Goal: Information Seeking & Learning: Find specific fact

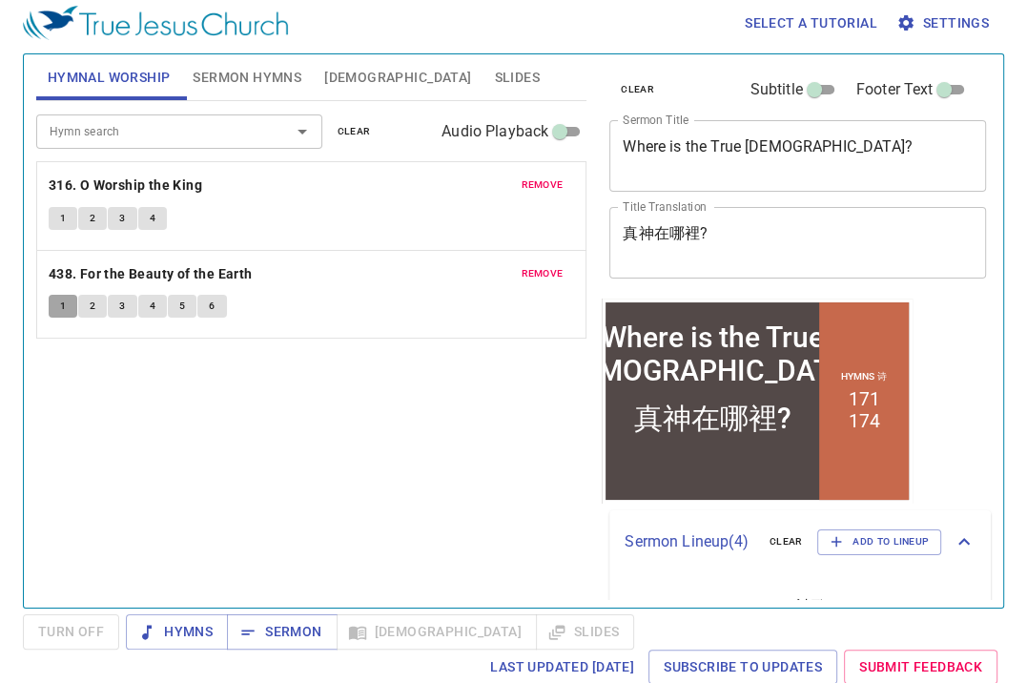
click at [69, 302] on button "1" at bounding box center [63, 306] width 29 height 23
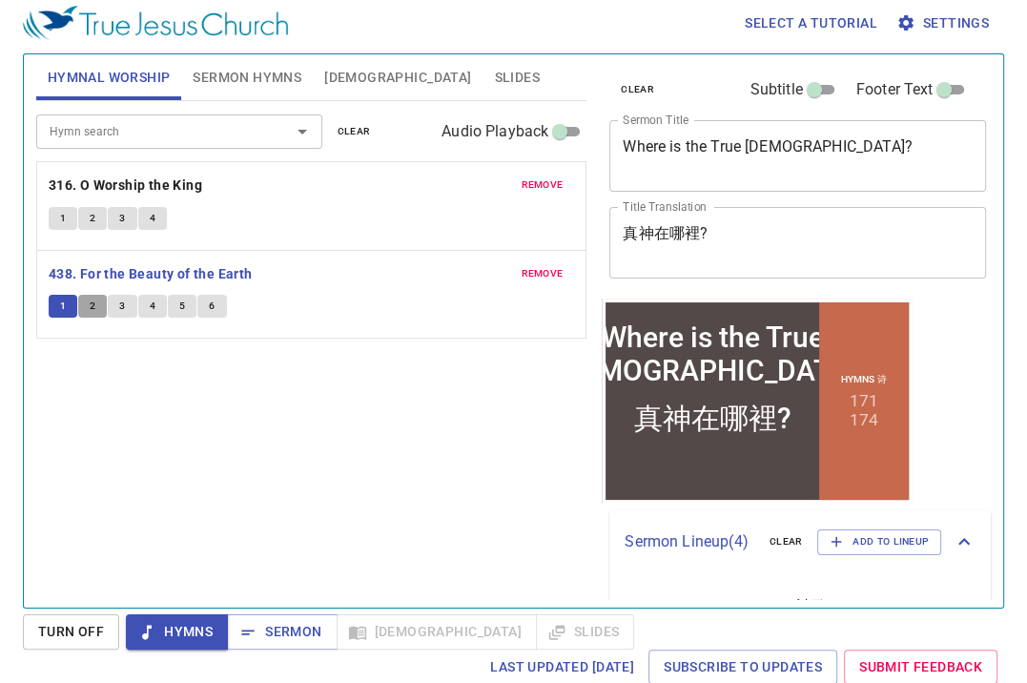
click at [97, 311] on button "2" at bounding box center [92, 306] width 29 height 23
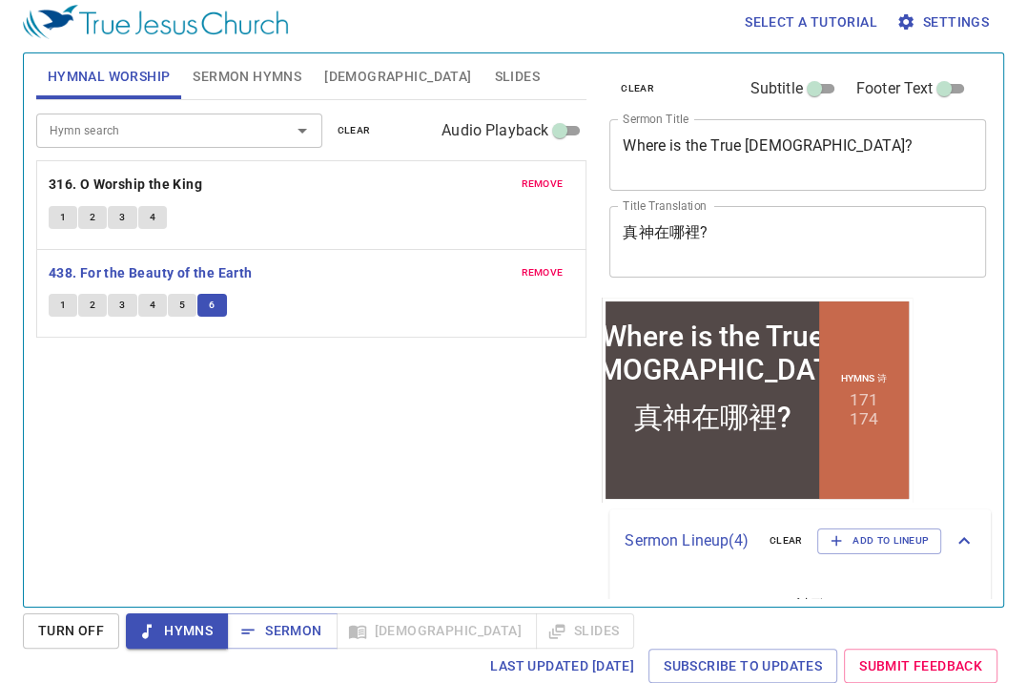
click at [307, 435] on div "Hymn search Hymn search clear Audio Playback remove 316. O Worship the King 1 2…" at bounding box center [311, 345] width 550 height 490
click at [153, 130] on input "Hymn search" at bounding box center [151, 130] width 218 height 22
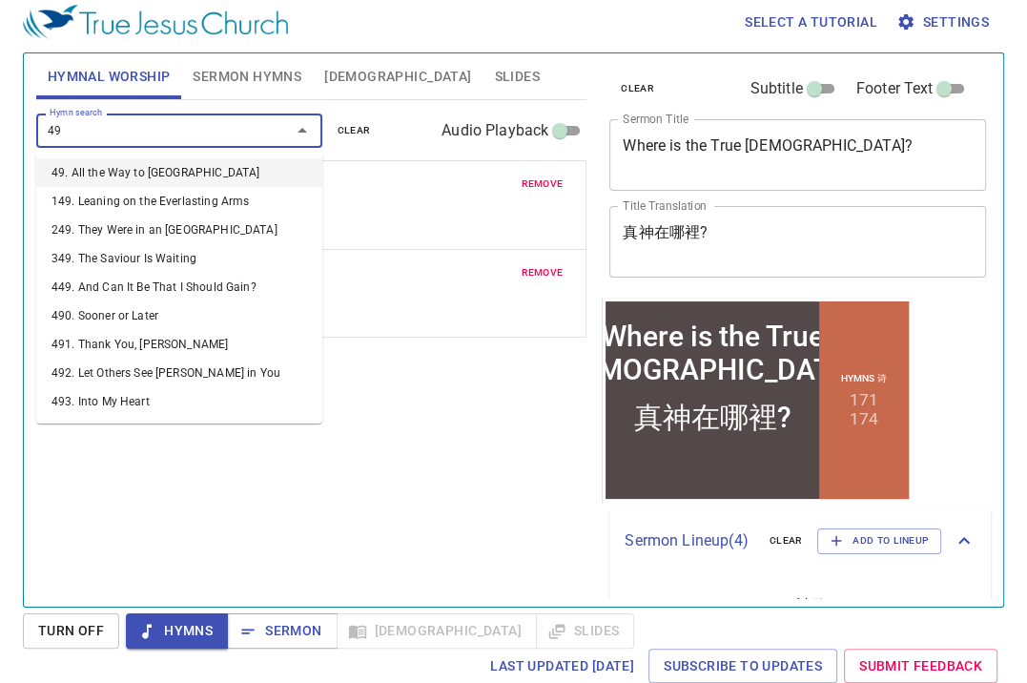
type input "497"
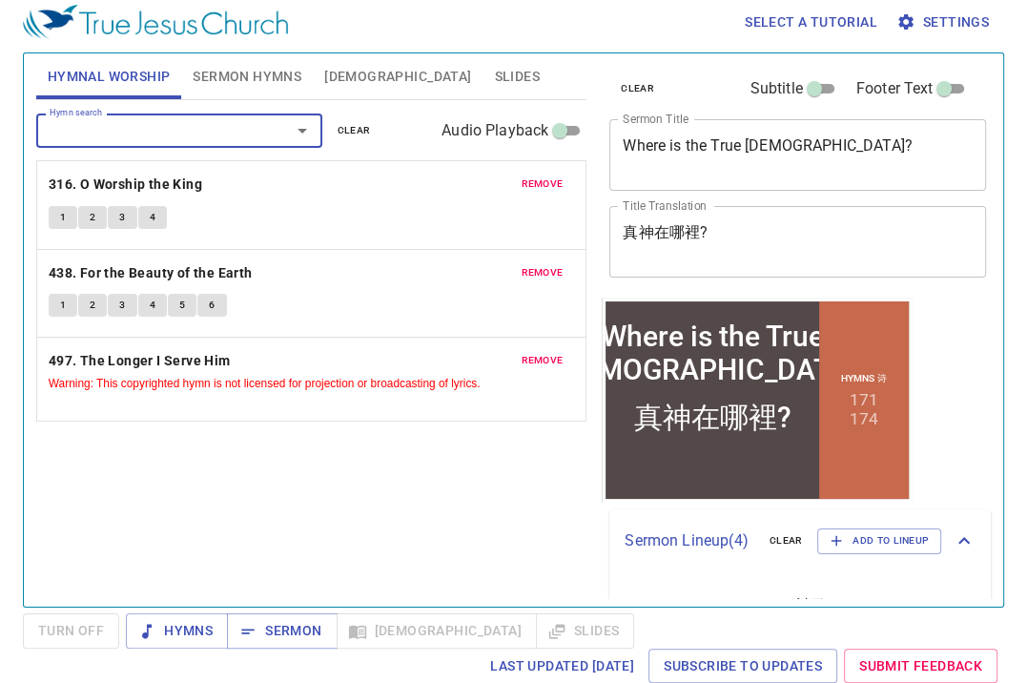
scroll to position [8, 0]
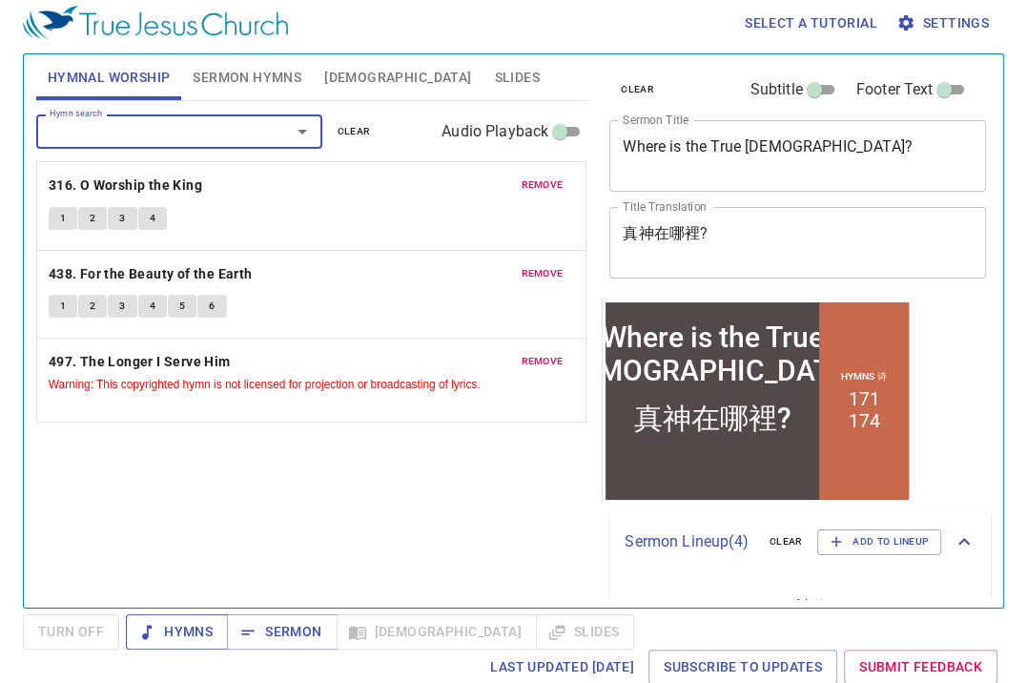
click at [166, 620] on span "Hymns" at bounding box center [177, 632] width 72 height 24
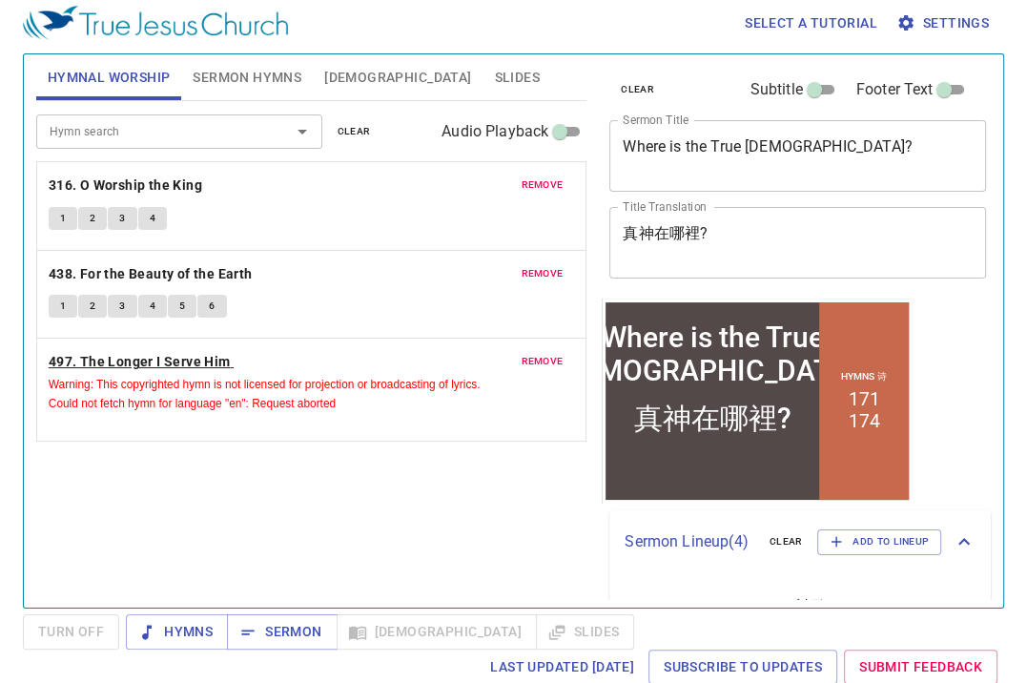
click at [107, 359] on b "497. The Longer I Serve Him" at bounding box center [140, 362] width 182 height 24
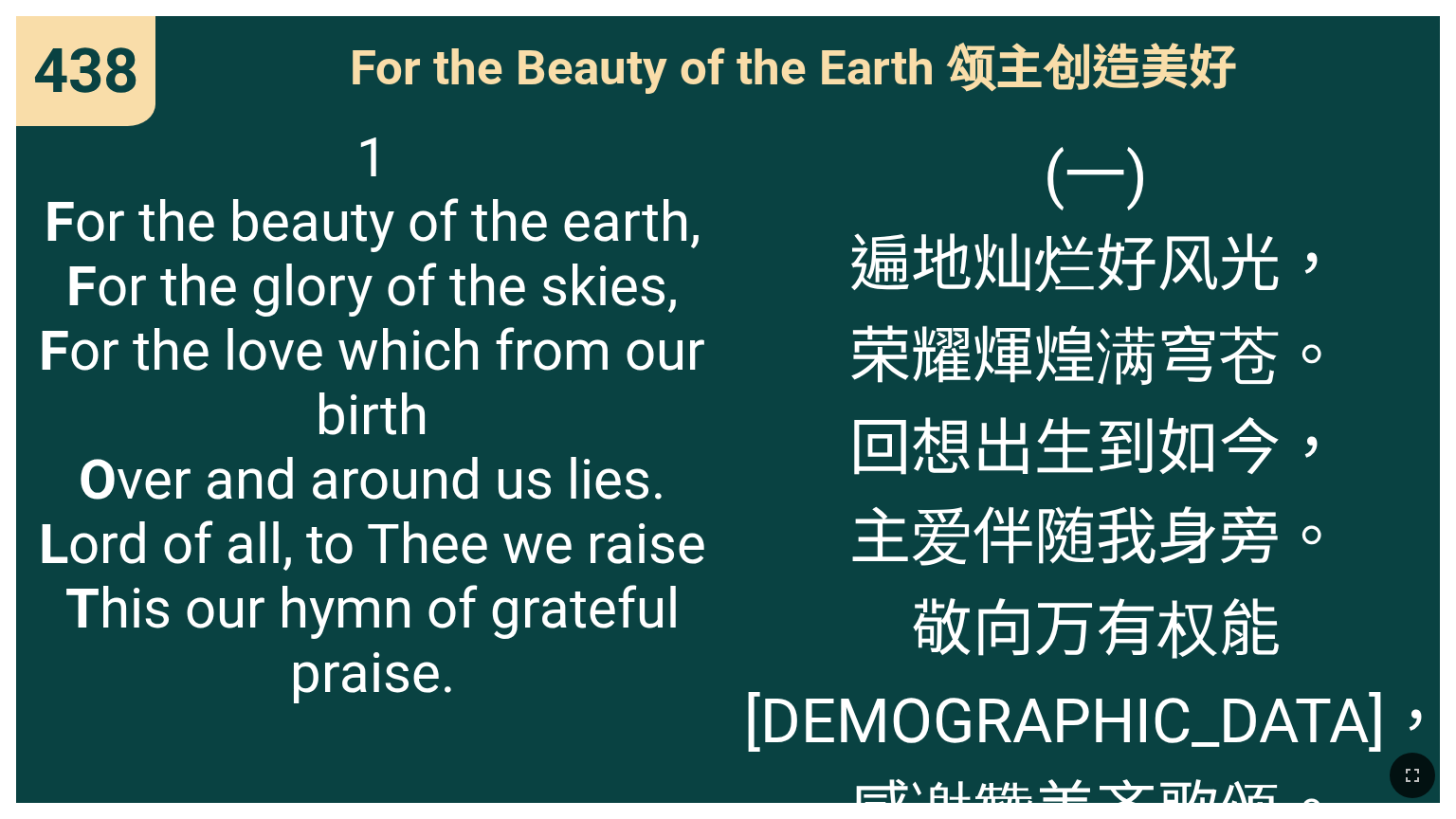
click at [605, 280] on span "(一) 遍地灿烂好风光， 荣耀煇煌满穹苍。 回想出生到如今， 主爱伴随我身旁。 敬向万有权能神， 感谢赞美齐歌颂。" at bounding box center [1095, 488] width 703 height 727
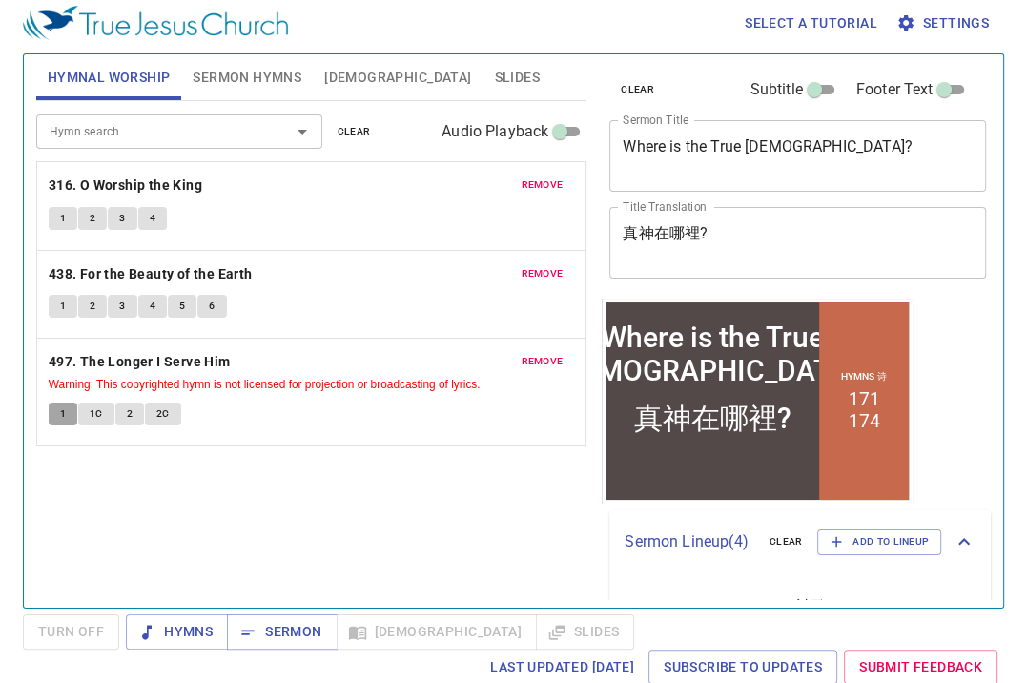
click at [62, 405] on span "1" at bounding box center [63, 413] width 6 height 17
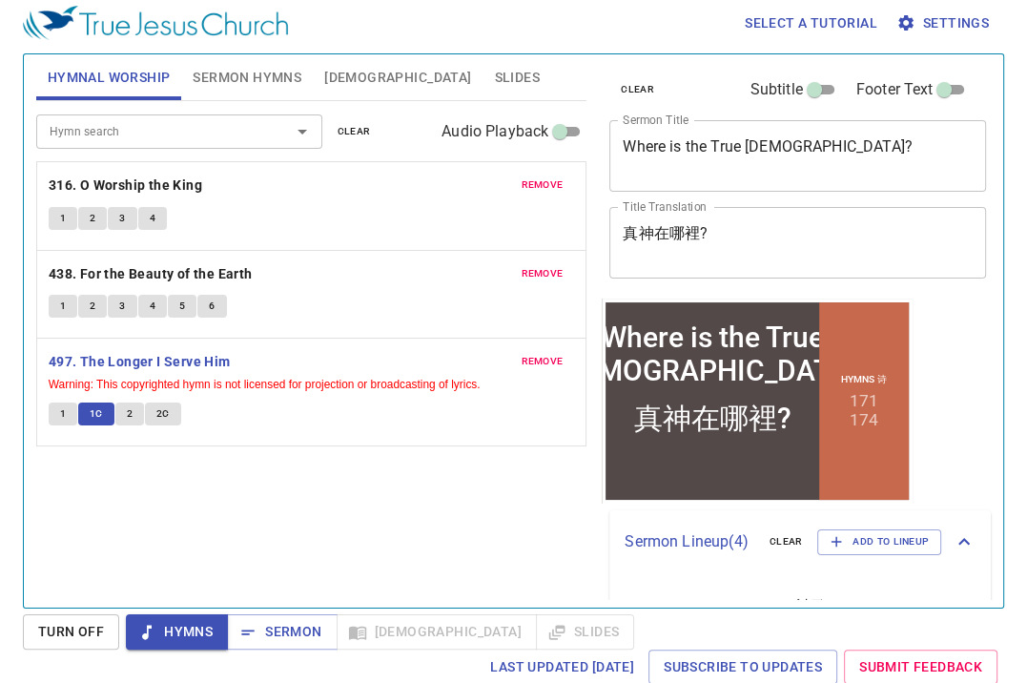
scroll to position [9, 0]
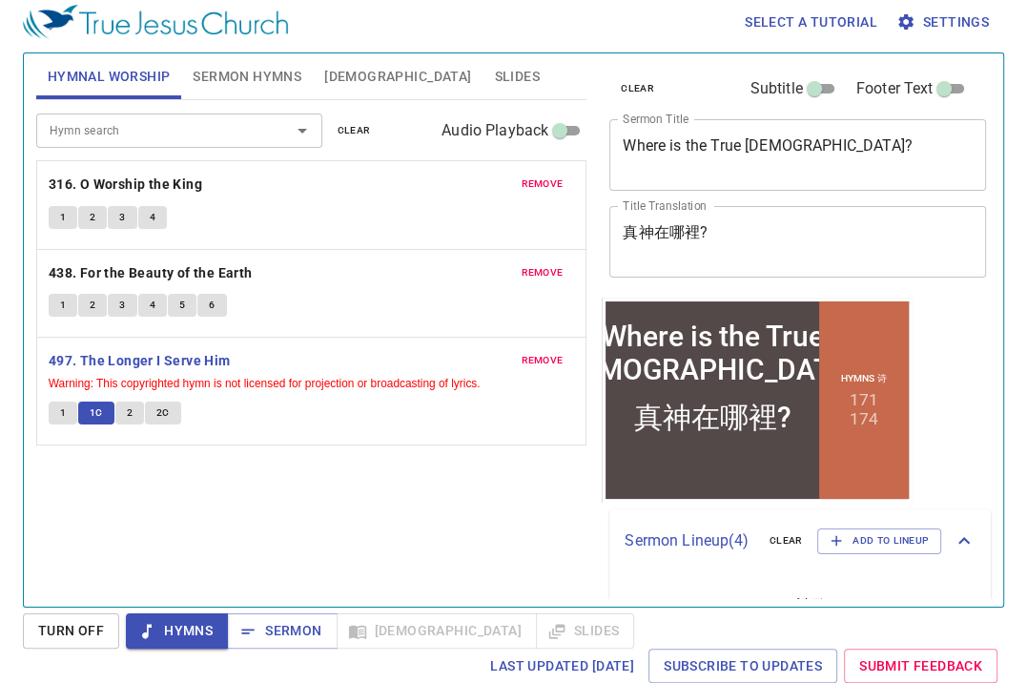
click at [118, 409] on button "2" at bounding box center [129, 412] width 29 height 23
click at [156, 410] on span "2C" at bounding box center [162, 412] width 13 height 17
click at [287, 626] on span "Sermon" at bounding box center [281, 631] width 79 height 24
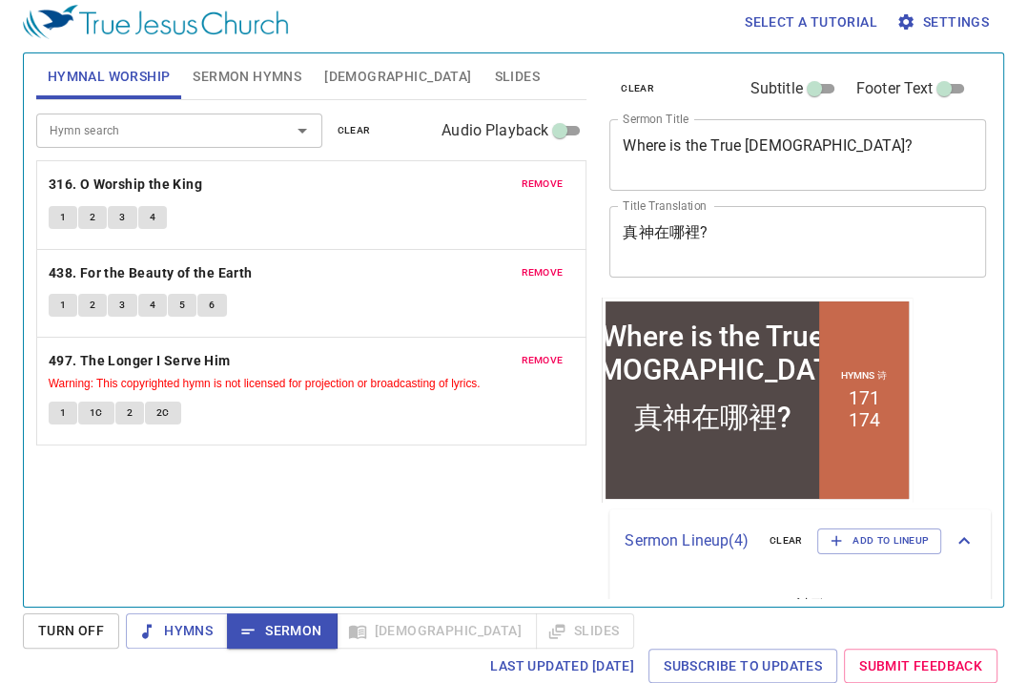
click at [523, 500] on div "Hymn search Hymn search clear Audio Playback remove 316. O Worship the King 1 2…" at bounding box center [311, 345] width 550 height 490
click at [233, 76] on span "Sermon Hymns" at bounding box center [247, 77] width 109 height 24
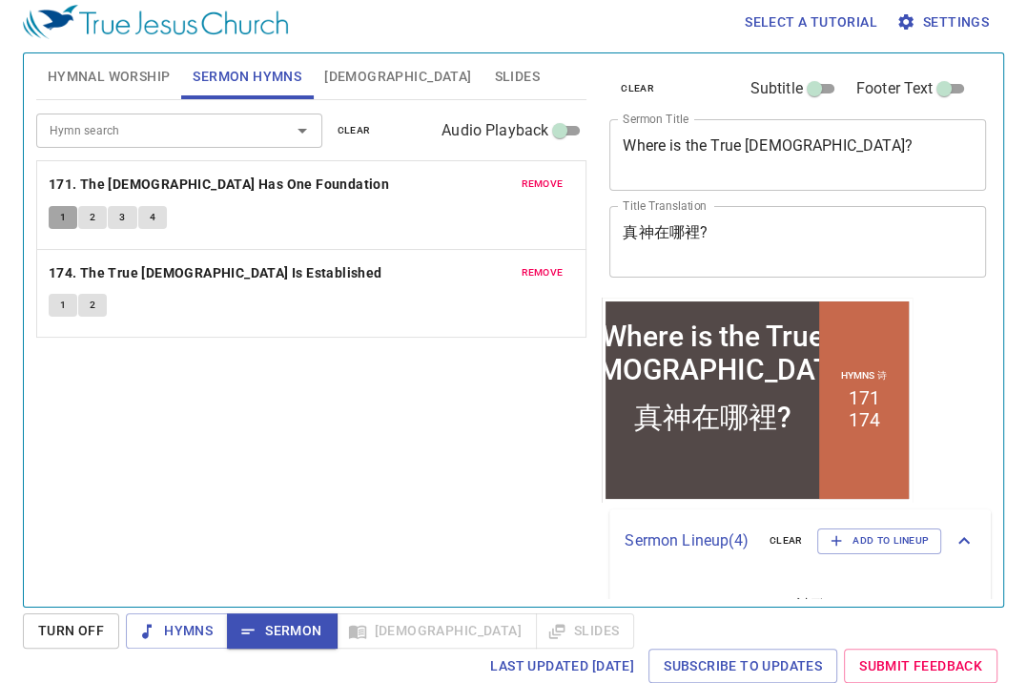
click at [59, 206] on button "1" at bounding box center [63, 217] width 29 height 23
click at [178, 460] on div "Hymn search Hymn search clear Audio Playback remove 171. The Church Has One Fou…" at bounding box center [311, 345] width 550 height 490
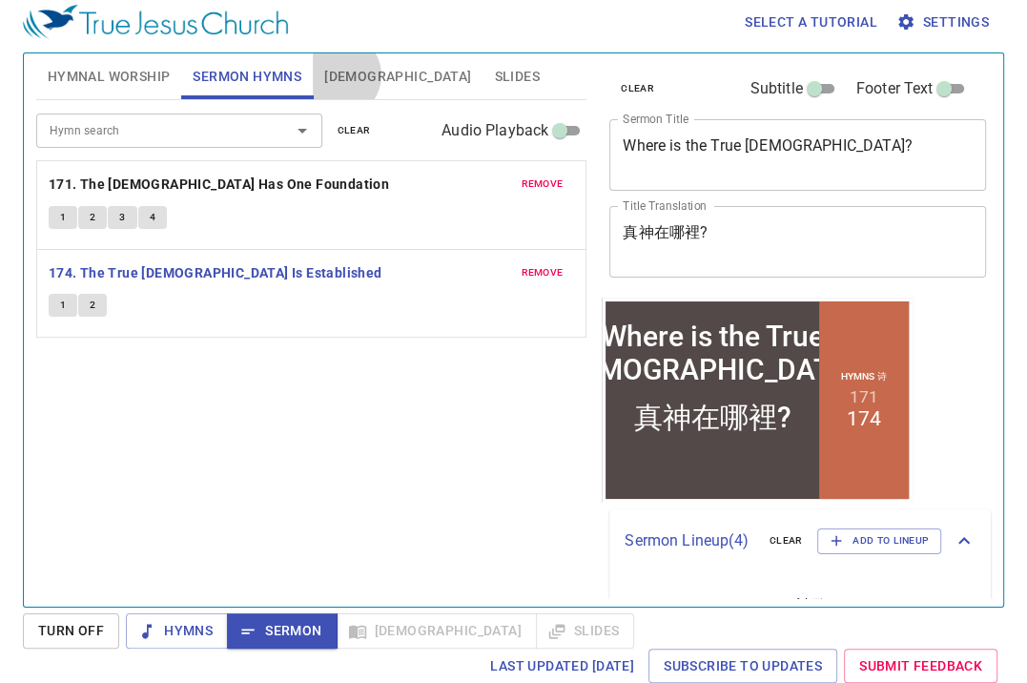
click at [338, 74] on span "[DEMOGRAPHIC_DATA]" at bounding box center [397, 77] width 147 height 24
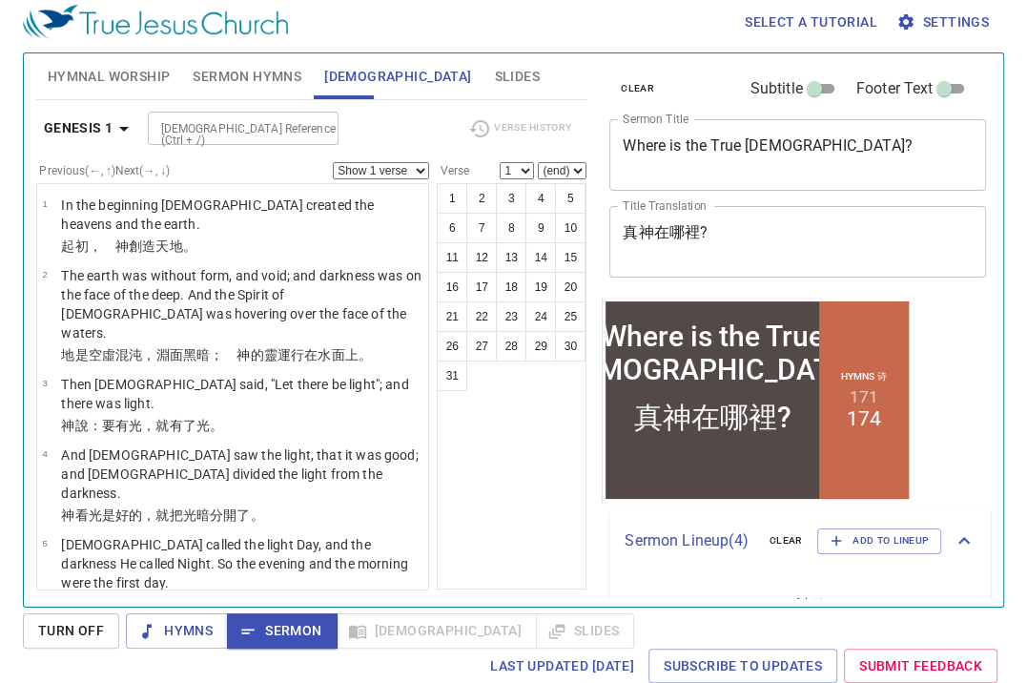
click at [1011, 607] on div "Select a tutorial Settings Hymnal Worship Sermon Hymns Bible Slides Hymn search…" at bounding box center [513, 332] width 1027 height 683
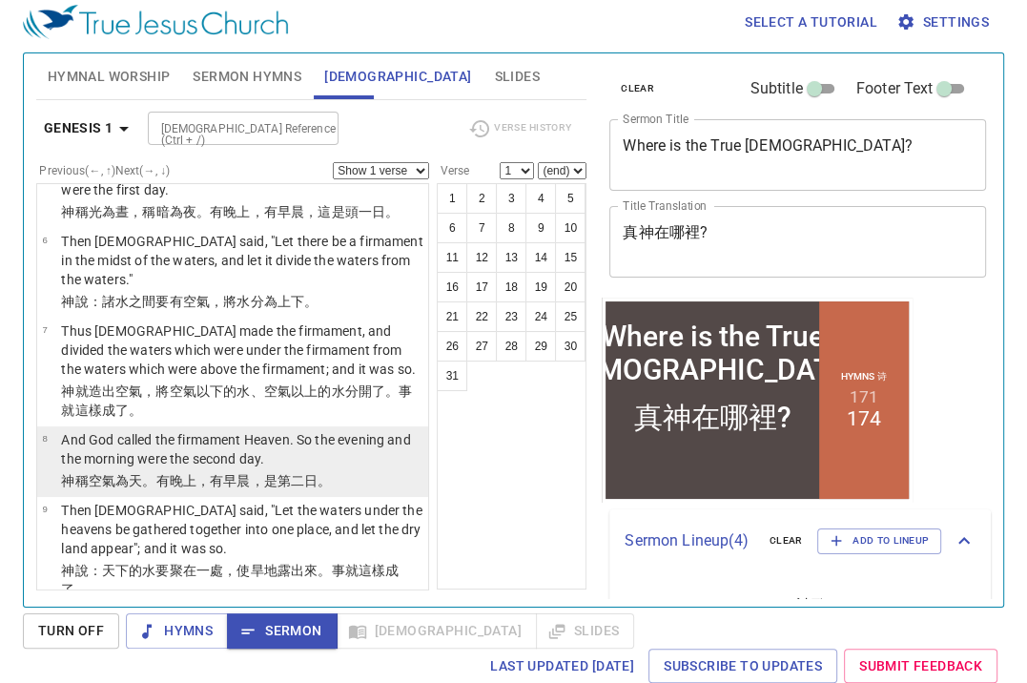
scroll to position [458, 0]
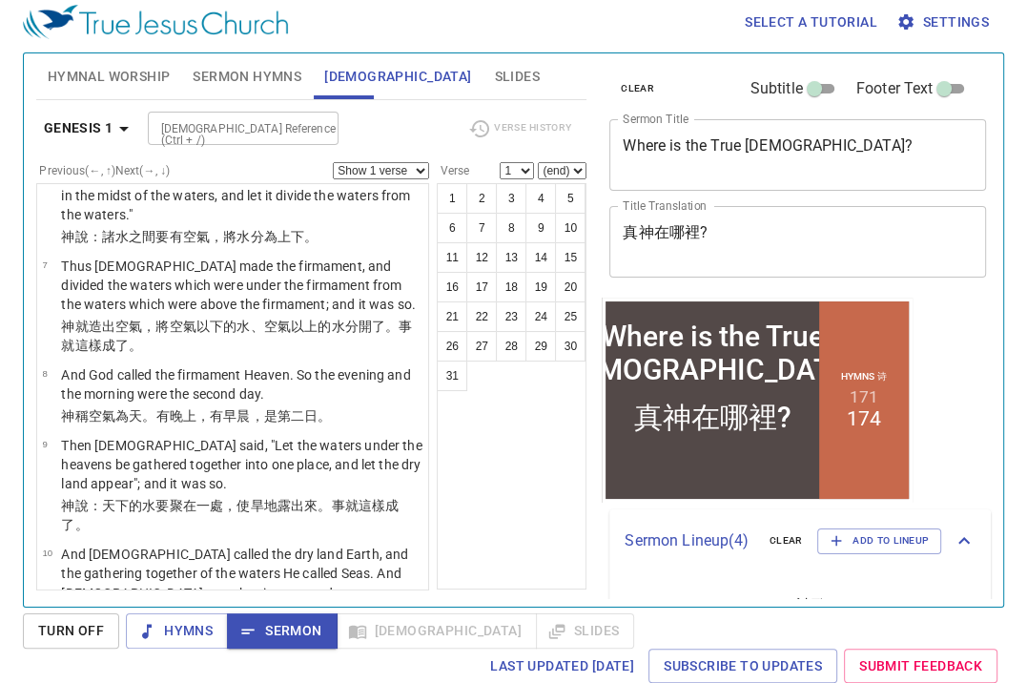
click at [588, 596] on div "Hymnal Worship Sermon Hymns Bible Slides Hymn search Hymn search clear Audio Pl…" at bounding box center [311, 322] width 565 height 553
click at [212, 118] on input "[DEMOGRAPHIC_DATA] Reference (Ctrl + /)" at bounding box center [228, 128] width 148 height 22
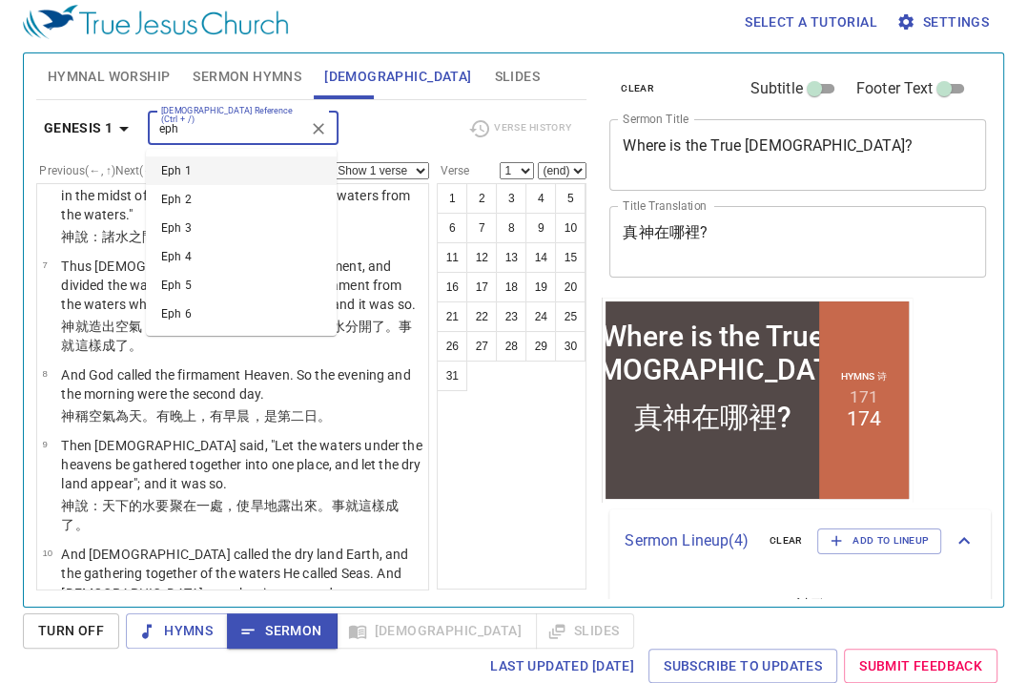
click at [211, 166] on li "Eph 1" at bounding box center [241, 170] width 191 height 29
type input "eph"
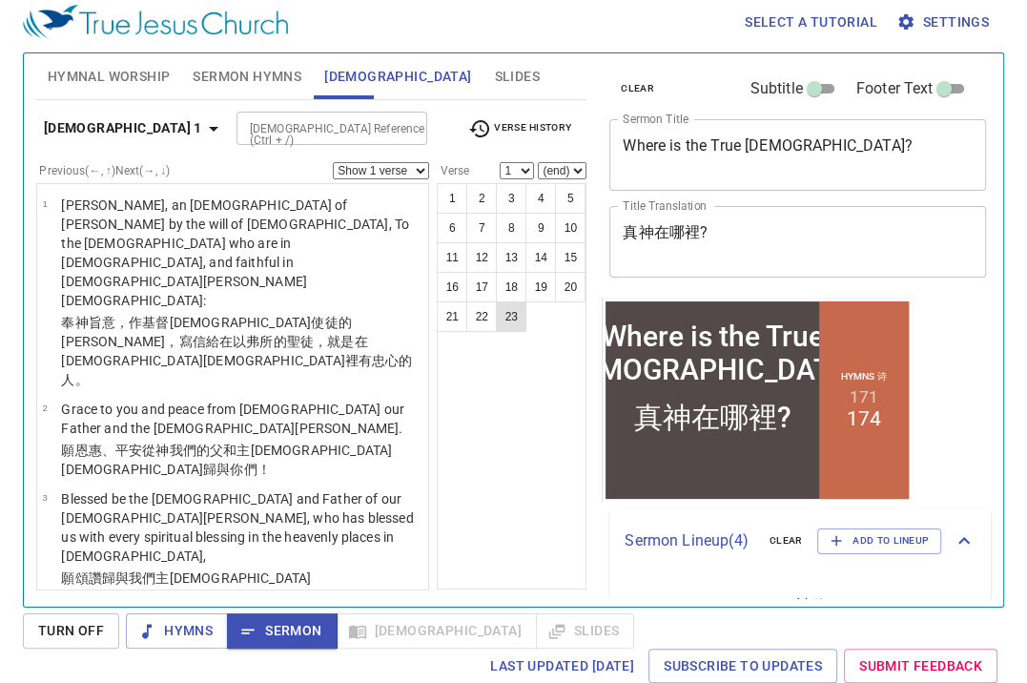
click at [511, 316] on button "23" at bounding box center [511, 316] width 31 height 31
select select "23"
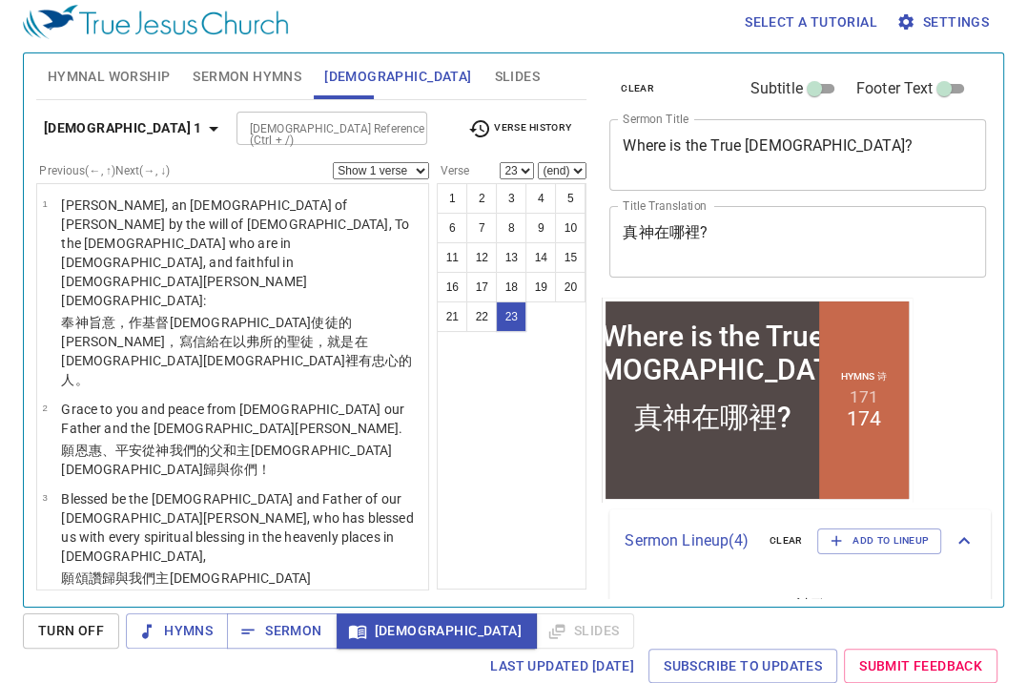
scroll to position [1748, 0]
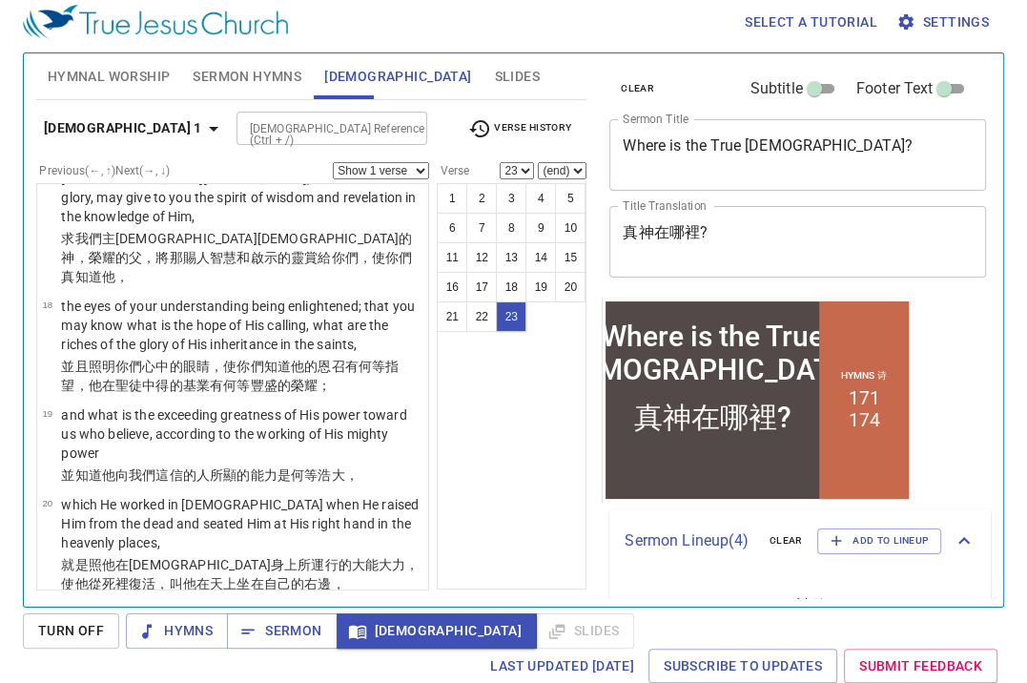
click at [242, 129] on input "[DEMOGRAPHIC_DATA] Reference (Ctrl + /)" at bounding box center [316, 128] width 148 height 22
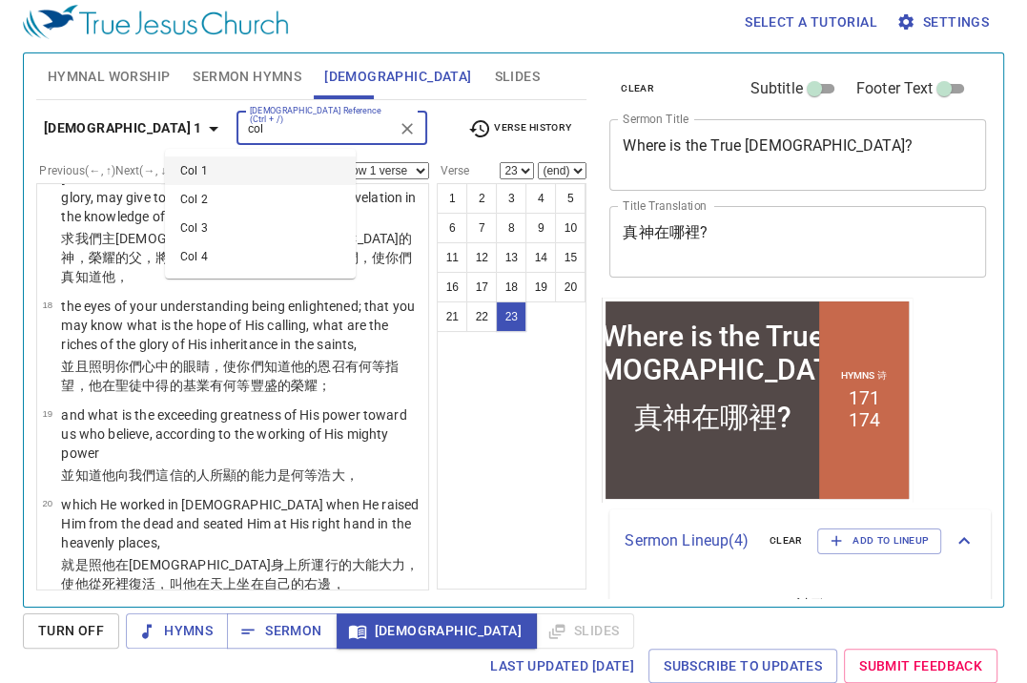
click at [212, 170] on li "Col 1" at bounding box center [260, 170] width 191 height 29
type input "col"
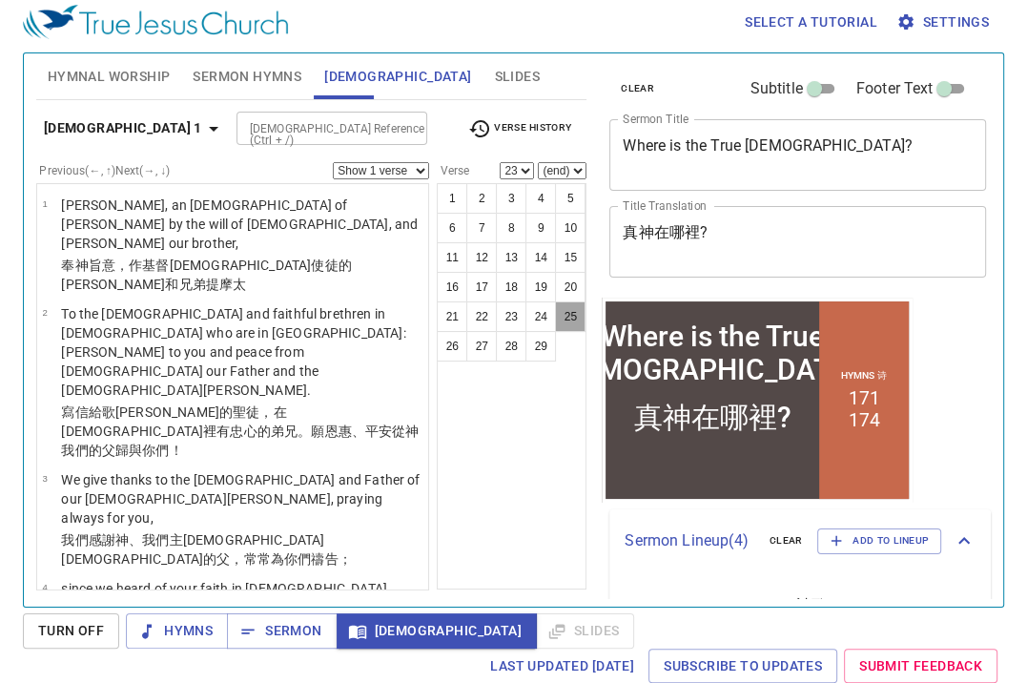
click at [570, 318] on button "25" at bounding box center [570, 316] width 31 height 31
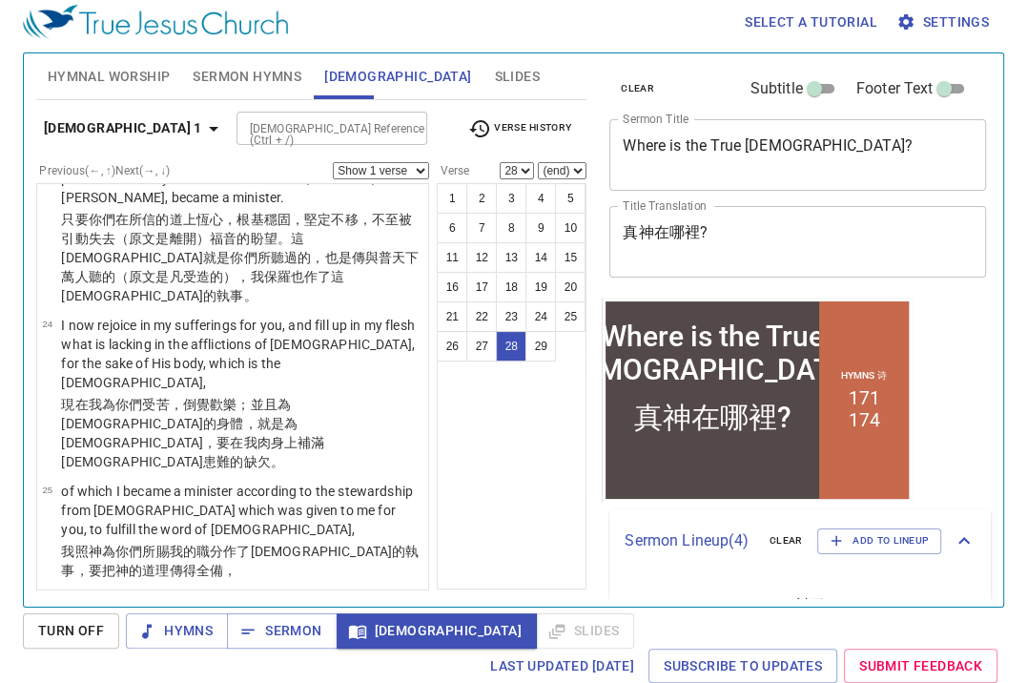
click at [230, 633] on wg1074 "所隱藏的 奧秘 ；但 如今 向他 的聖徒 顯明了 。" at bounding box center [236, 650] width 351 height 34
drag, startPoint x: 275, startPoint y: 449, endPoint x: 107, endPoint y: 442, distance: 168.0
drag, startPoint x: 107, startPoint y: 442, endPoint x: 525, endPoint y: 496, distance: 422.0
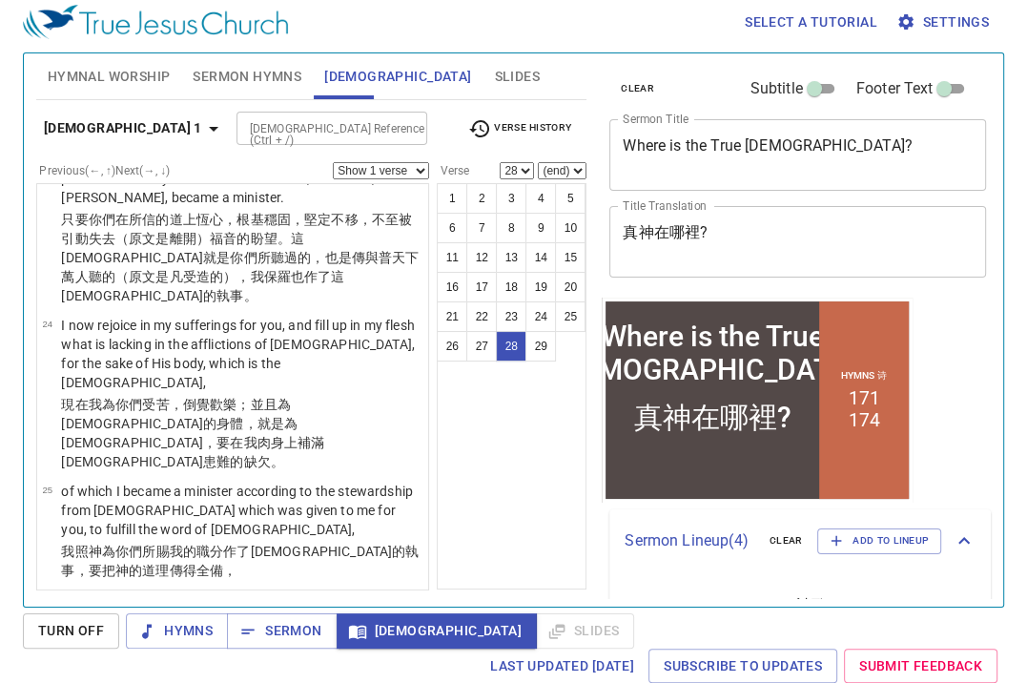
click at [525, 496] on div "1 2 3 4 5 6 7 8 9 10 11 12 13 14 15 16 17 18 19 20 21 22 23 24 25 26 27 28 29" at bounding box center [512, 386] width 150 height 406
click at [130, 128] on b "Colossians 1" at bounding box center [123, 128] width 158 height 24
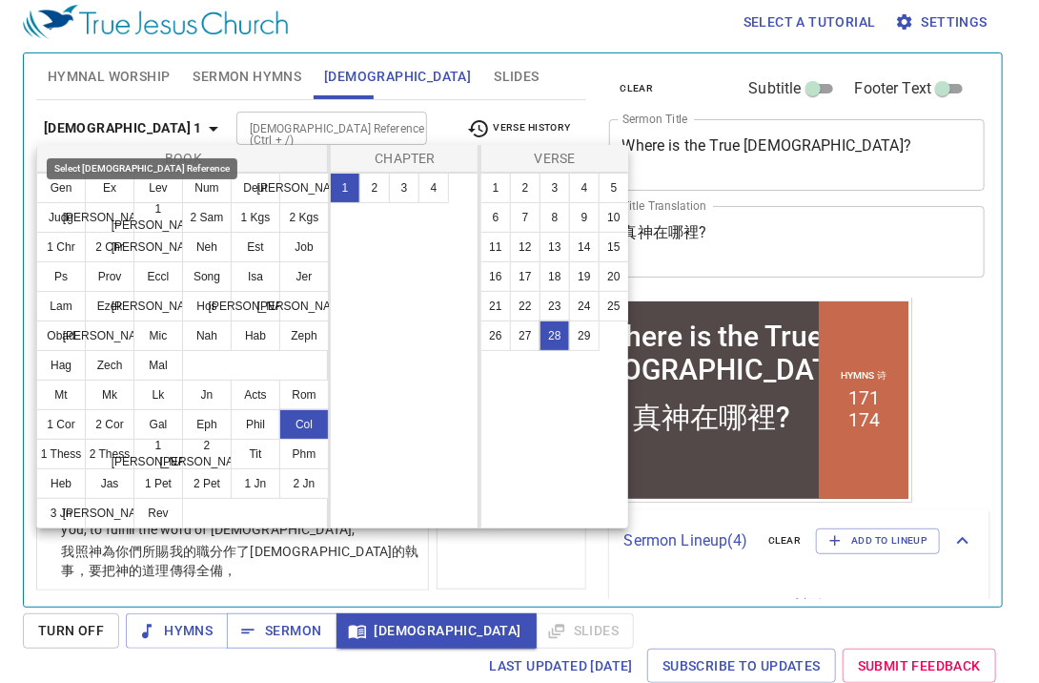
scroll to position [2400, 0]
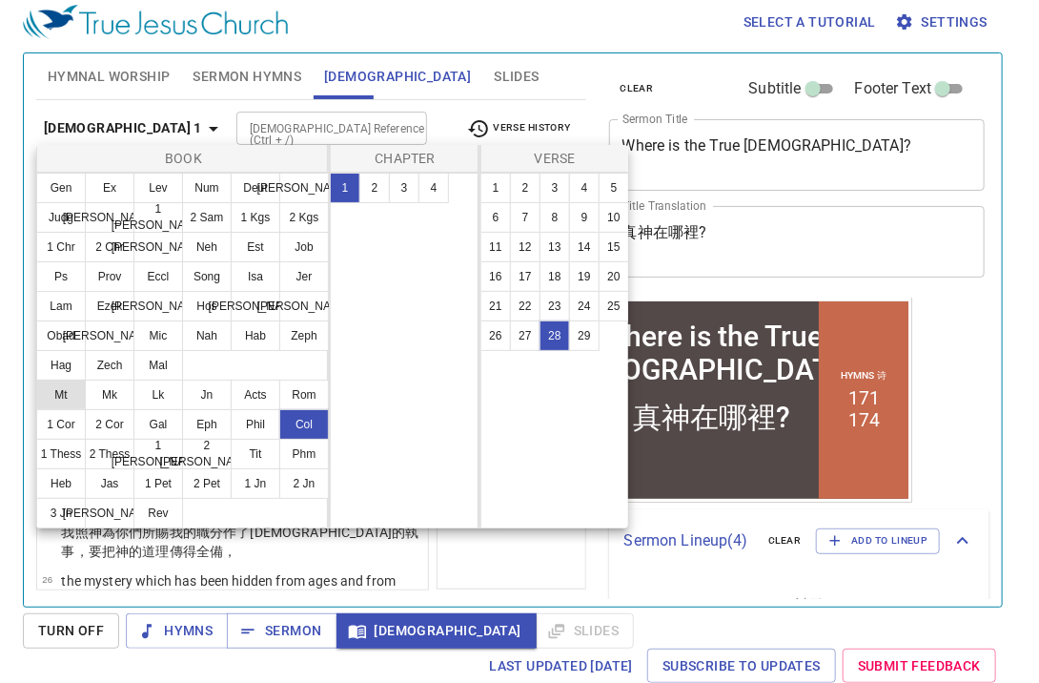
click at [76, 402] on button "Mt" at bounding box center [61, 395] width 50 height 31
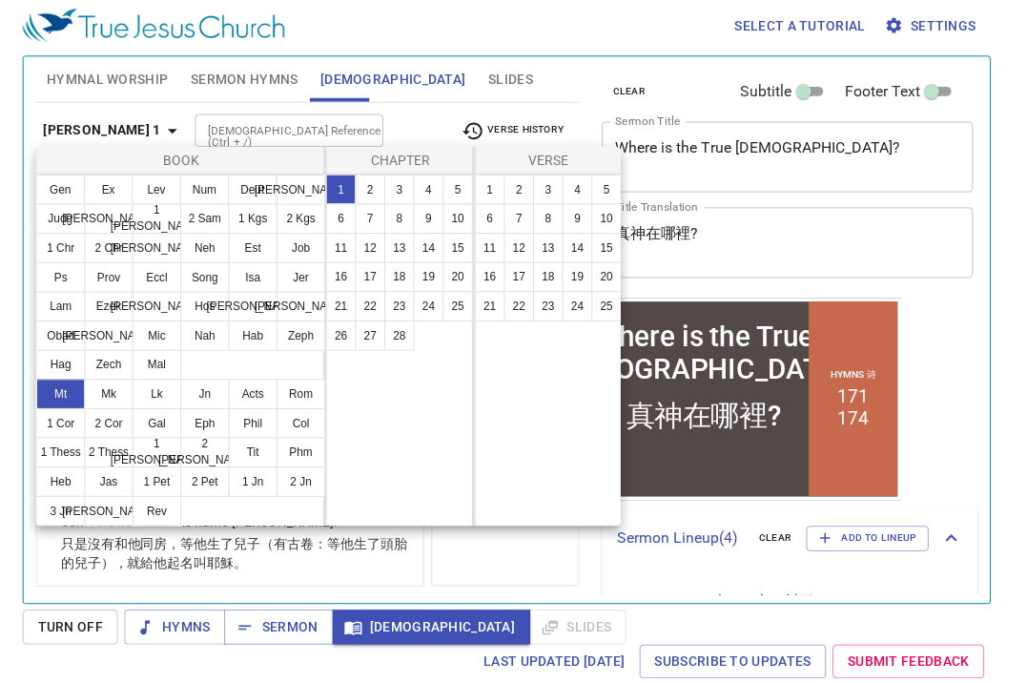
scroll to position [0, 0]
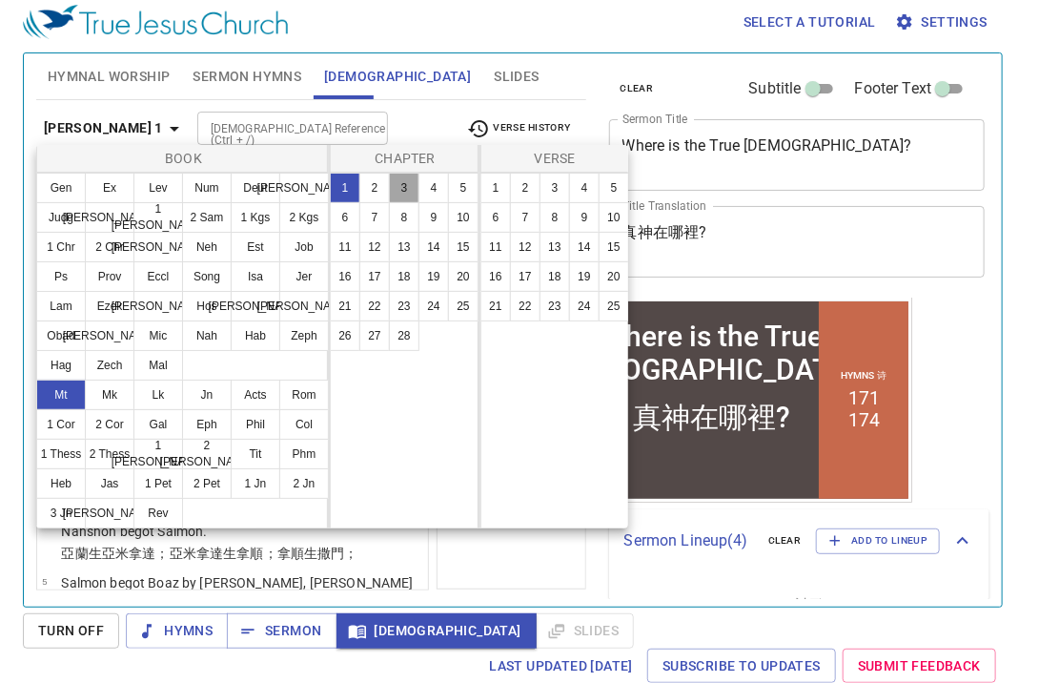
click at [416, 179] on button "3" at bounding box center [404, 188] width 31 height 31
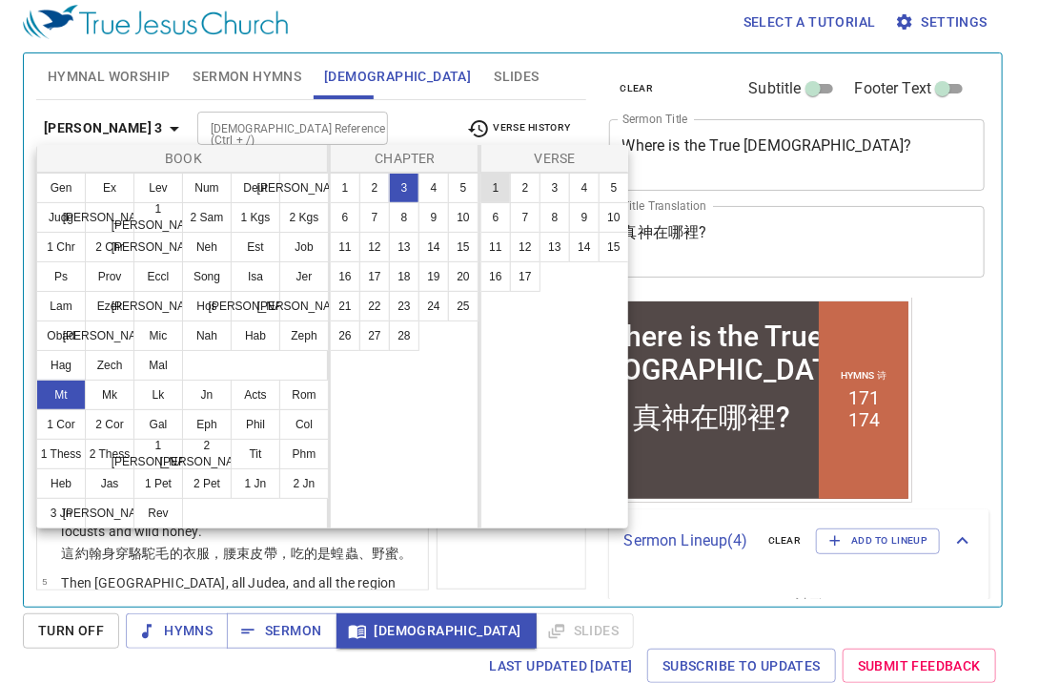
click at [502, 192] on button "1" at bounding box center [496, 188] width 31 height 31
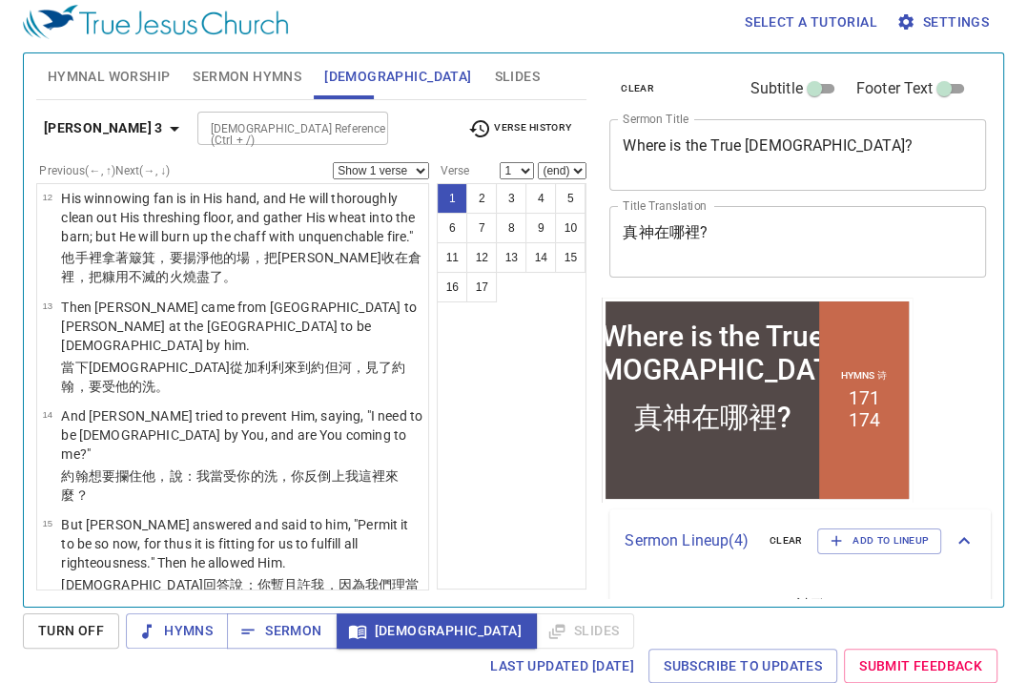
scroll to position [1144, 0]
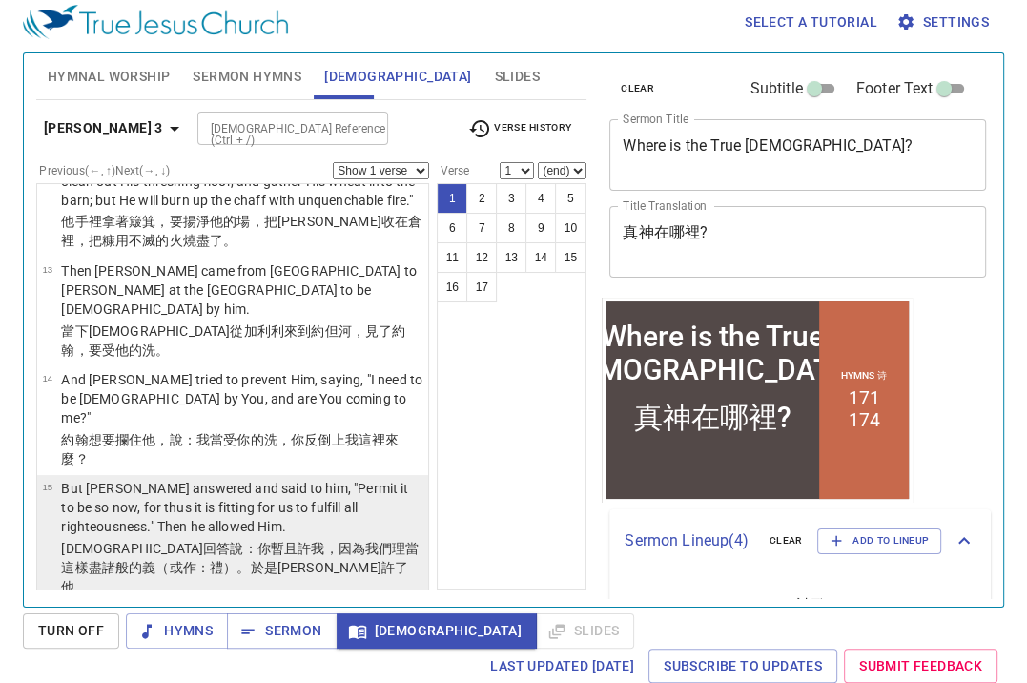
click at [193, 479] on p "But Jesus answered and said to him, "Permit it to be so now, for thus it is fit…" at bounding box center [241, 507] width 361 height 57
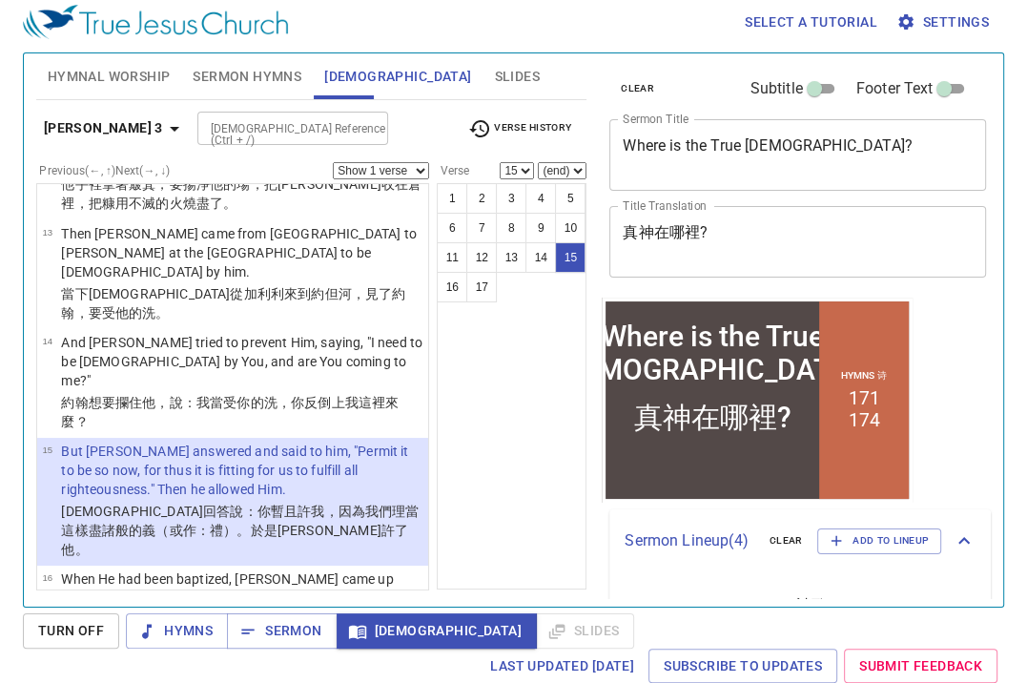
scroll to position [1190, 0]
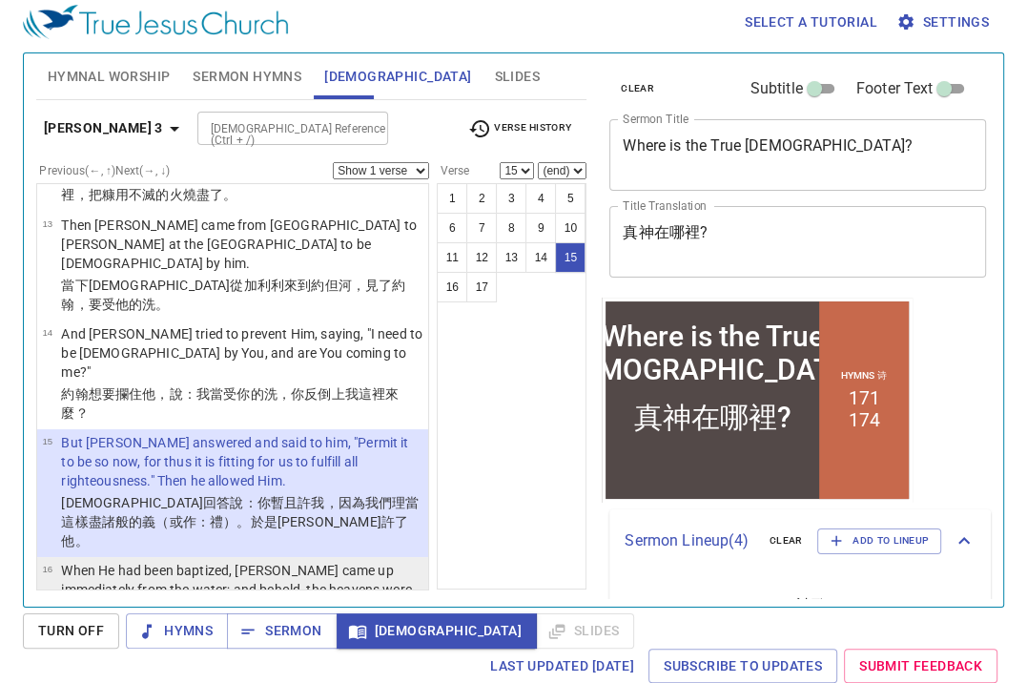
click at [183, 561] on p "When He had been baptized, Jesus came up immediately from the water; and behold…" at bounding box center [241, 608] width 361 height 95
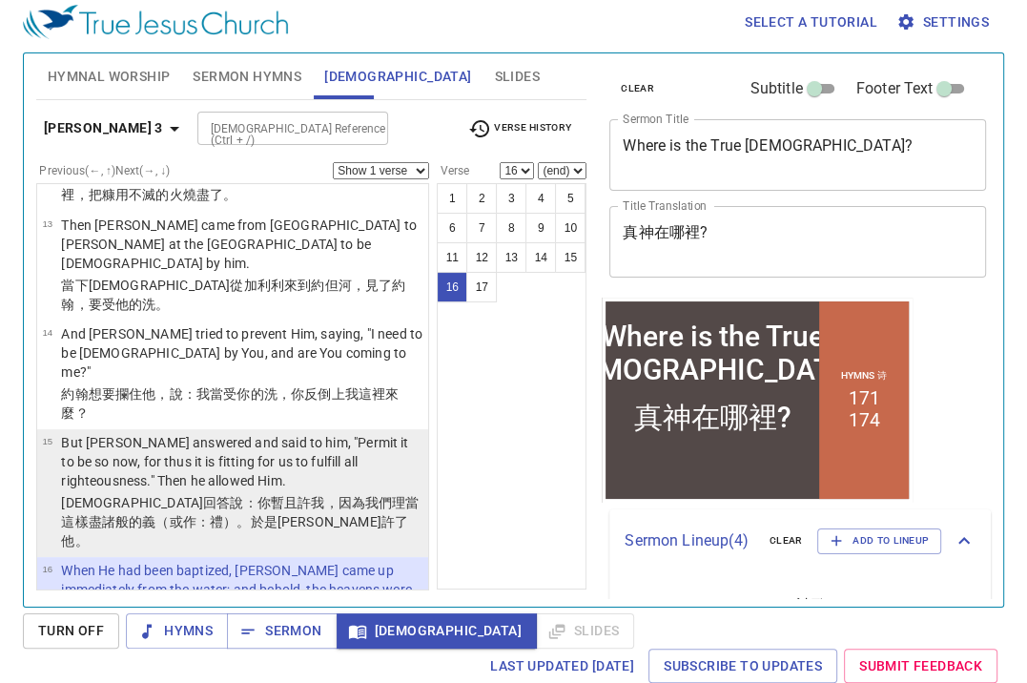
click at [324, 495] on wg2254 "理當這樣 盡 諸般的 義 （或作：禮）。於是 約翰許了 他 。" at bounding box center [240, 521] width 358 height 53
select select "15"
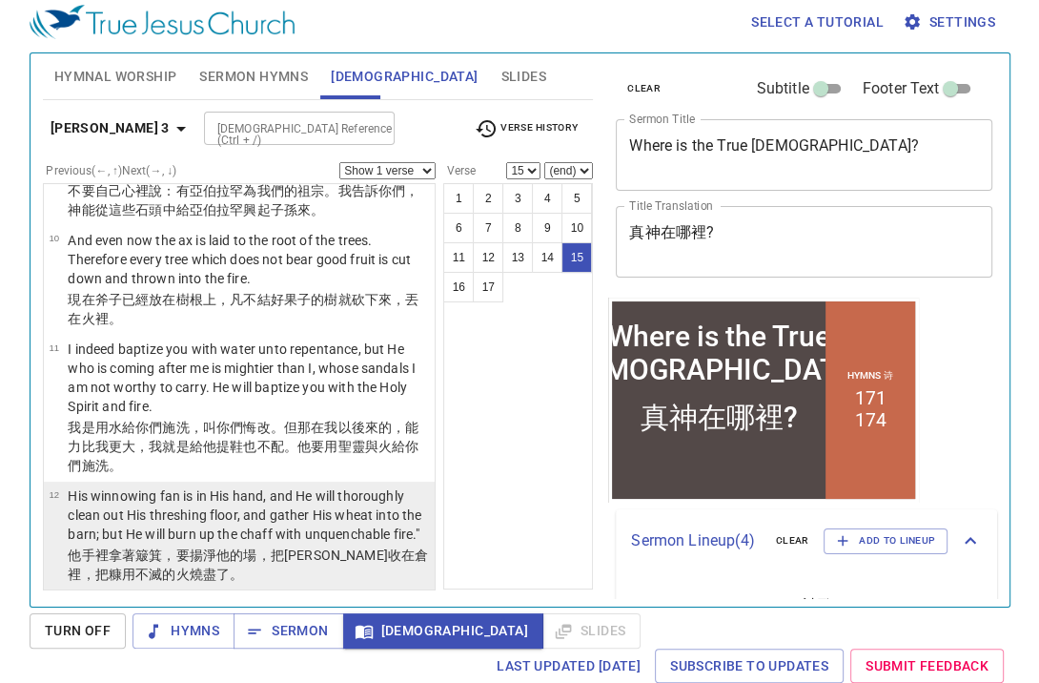
scroll to position [809, 0]
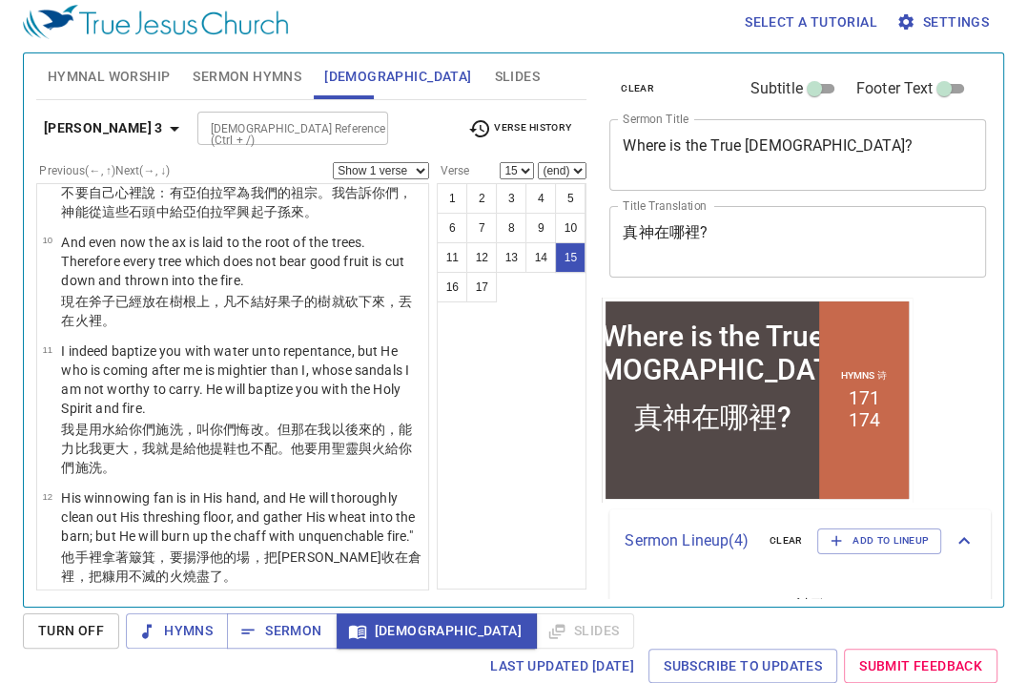
click at [163, 130] on icon "button" at bounding box center [174, 128] width 23 height 23
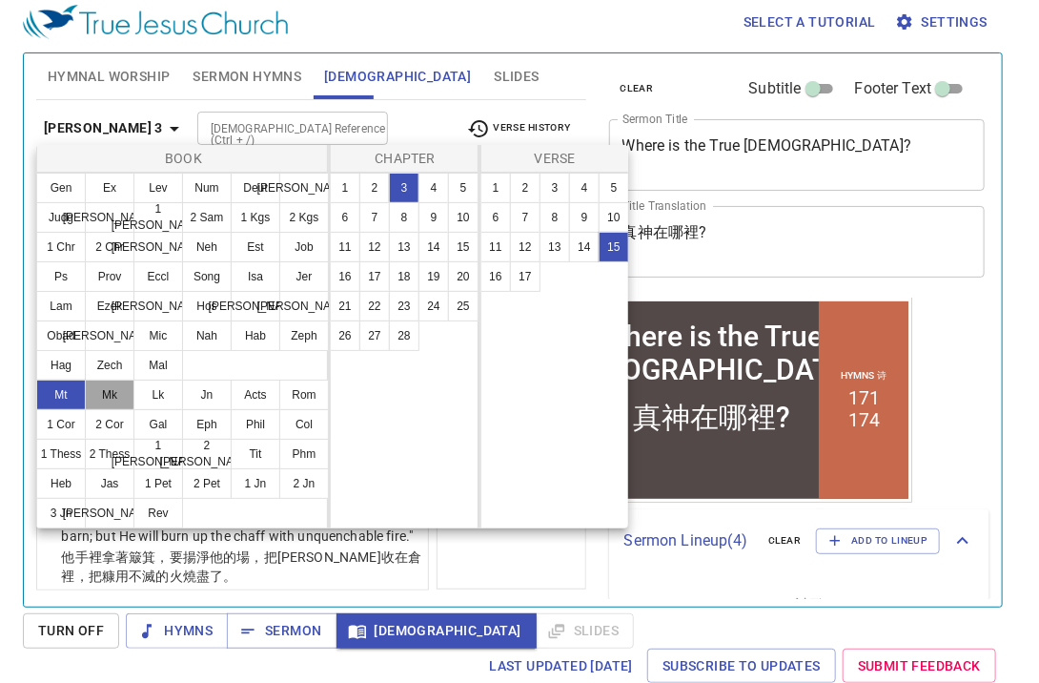
click at [116, 387] on button "Mk" at bounding box center [110, 395] width 50 height 31
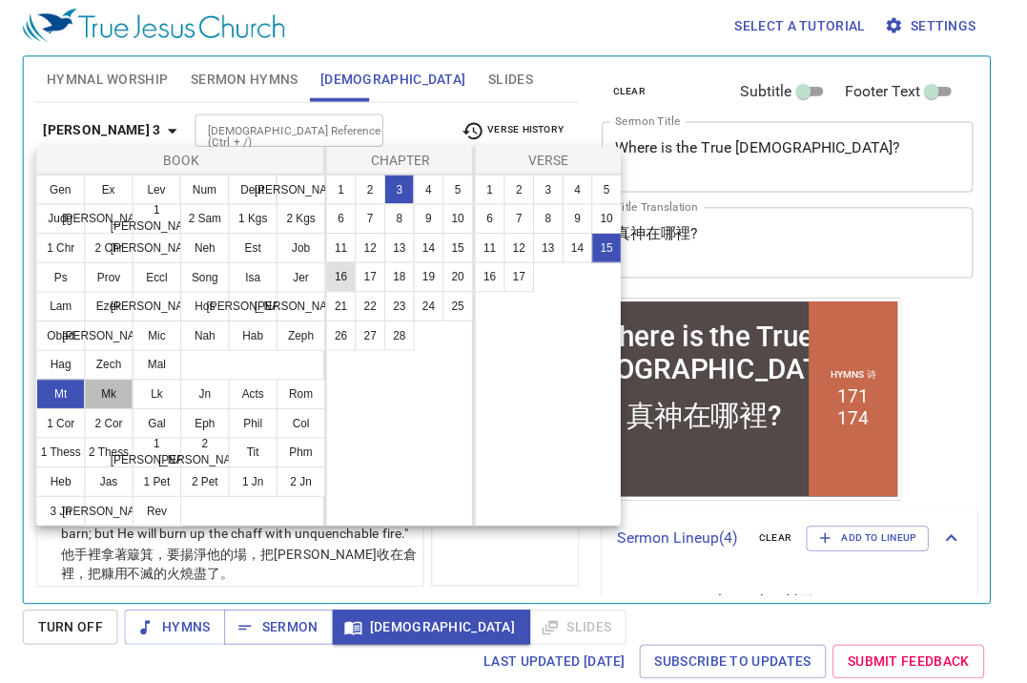
scroll to position [0, 0]
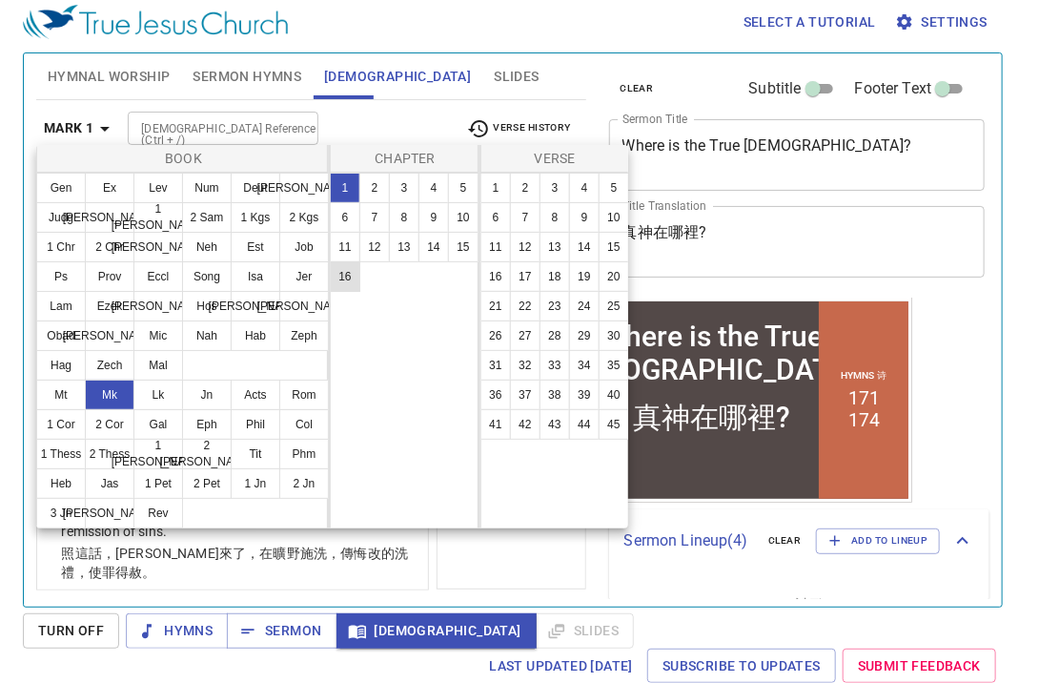
click at [347, 277] on button "16" at bounding box center [345, 276] width 31 height 31
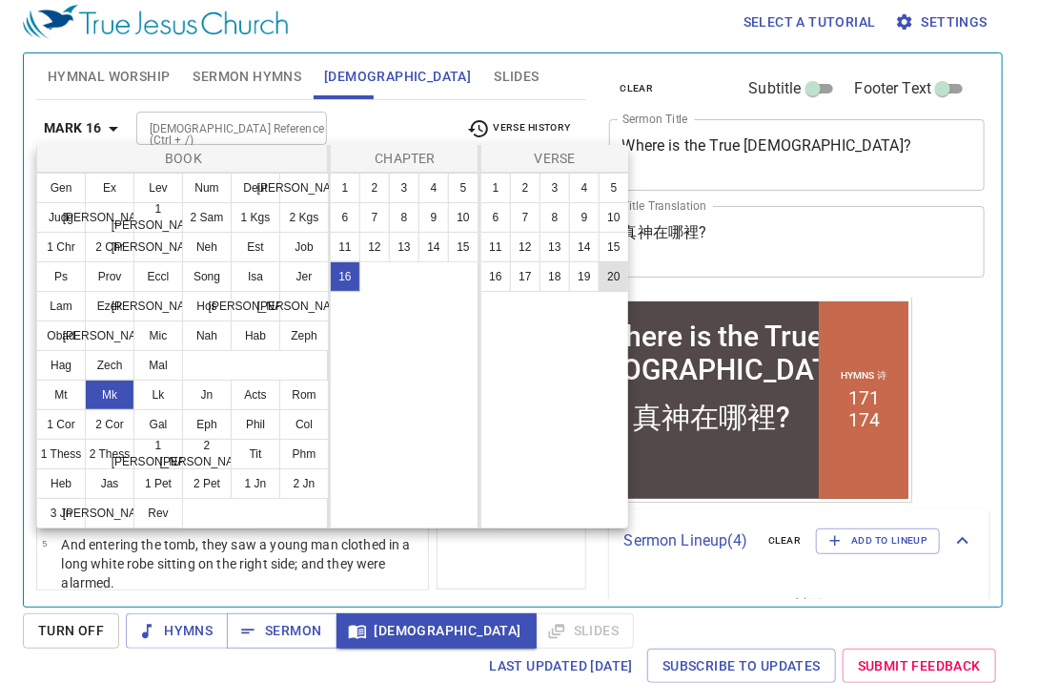
click at [606, 281] on button "20" at bounding box center [614, 276] width 31 height 31
select select "20"
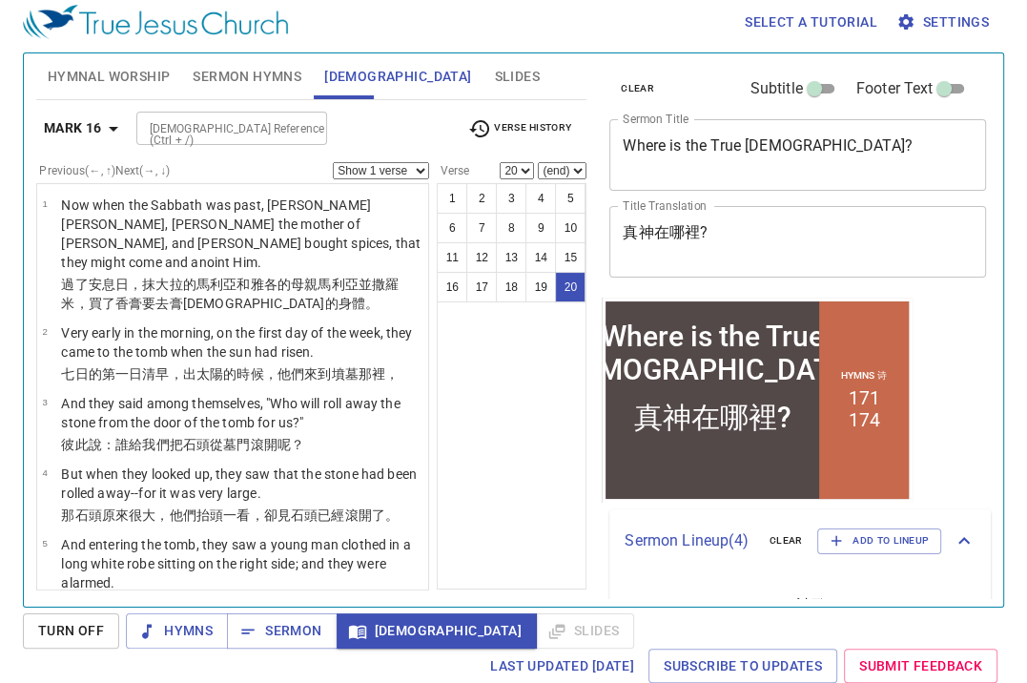
scroll to position [1536, 0]
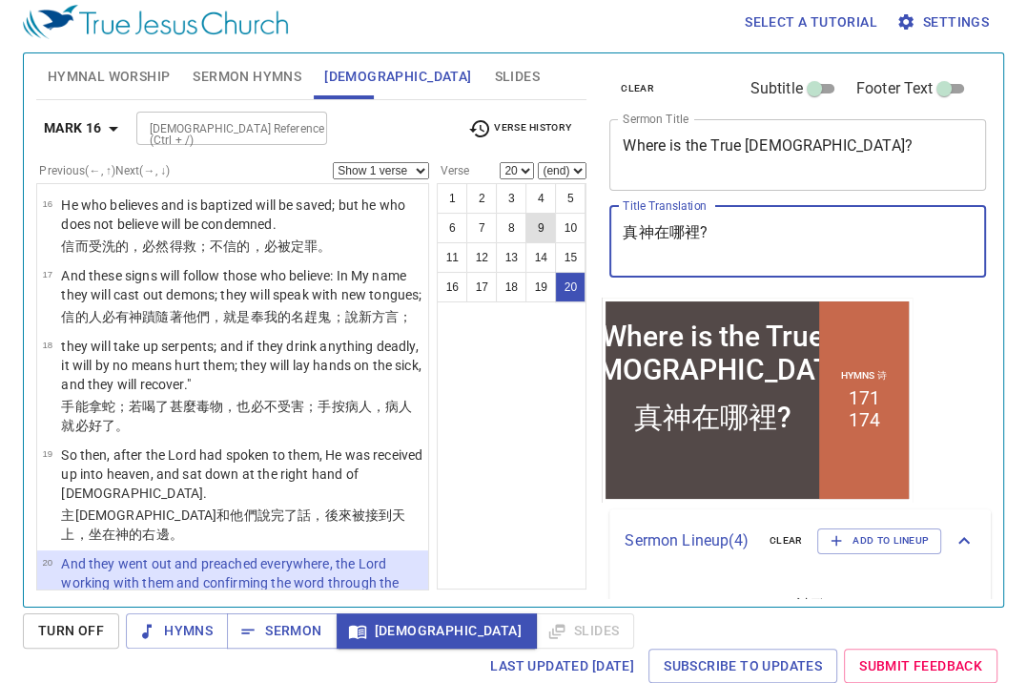
drag, startPoint x: 759, startPoint y: 229, endPoint x: 543, endPoint y: 223, distance: 216.5
click at [543, 223] on div "Hymnal Worship Sermon Hymns Bible Slides Hymn search Hymn search clear Audio Pl…" at bounding box center [514, 322] width 970 height 553
click at [195, 114] on div "[DEMOGRAPHIC_DATA] Reference (Ctrl + /)" at bounding box center [231, 128] width 191 height 33
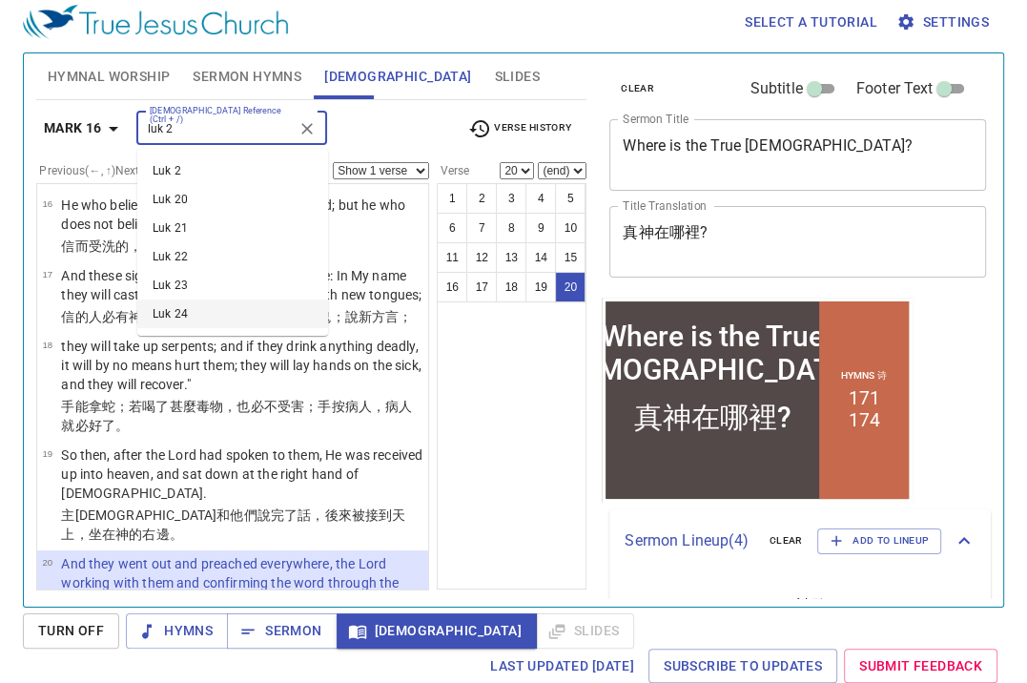
click at [179, 309] on li "Luk 24" at bounding box center [232, 313] width 191 height 29
type input "luk 2"
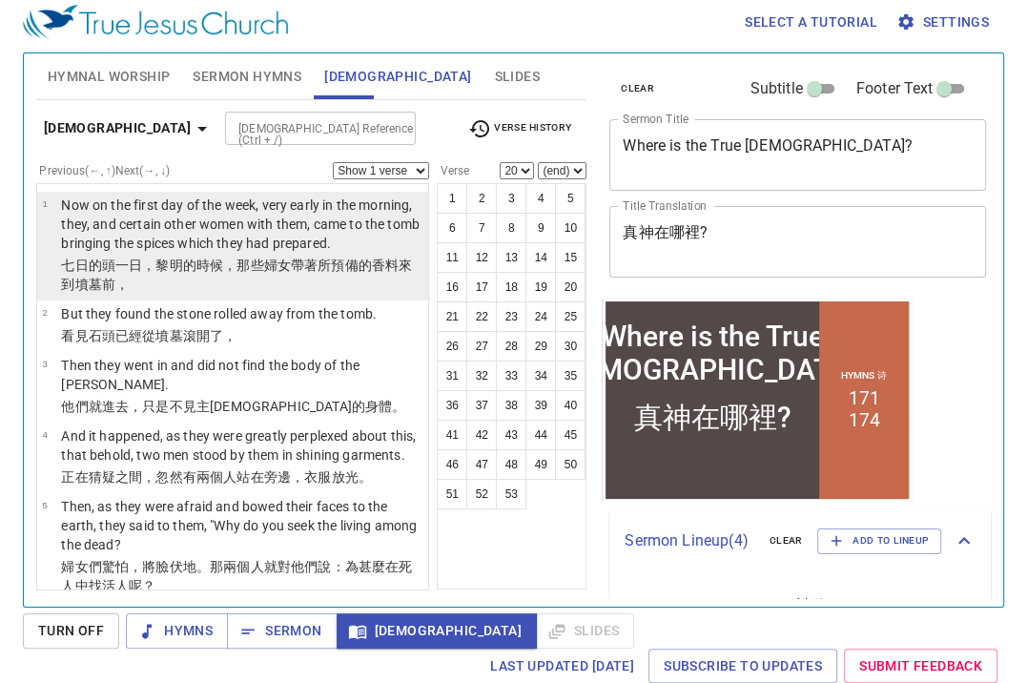
click at [175, 261] on wg3391 "日，黎明 的時候，那些婦女帶著 所預備 的香料 來 到 墳墓 前，" at bounding box center [236, 274] width 351 height 34
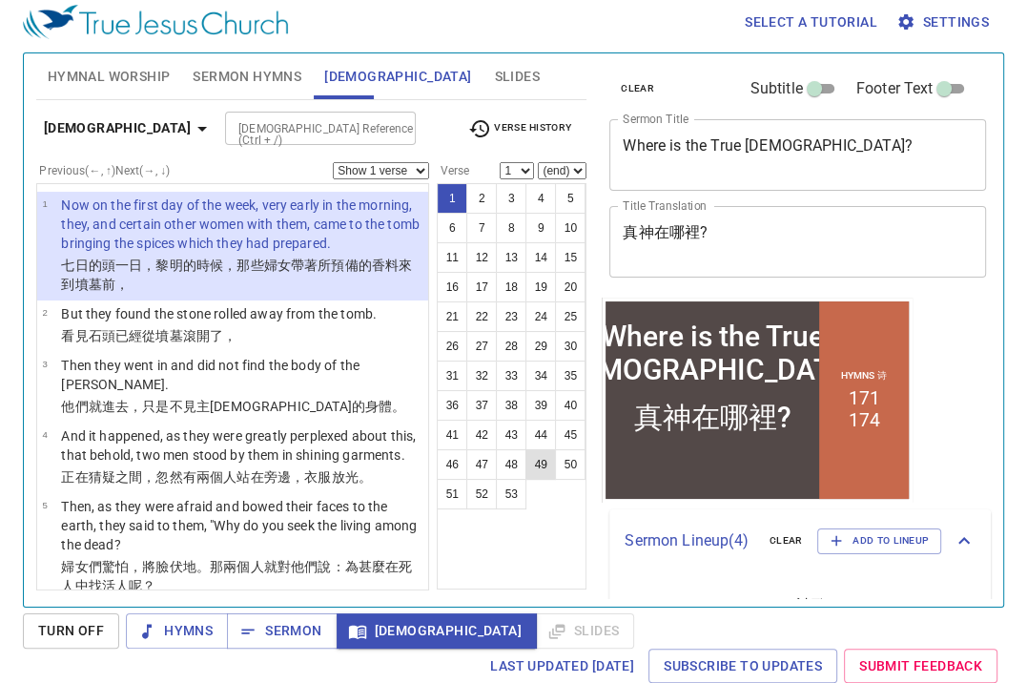
click at [538, 469] on button "49" at bounding box center [540, 464] width 31 height 31
select select "49"
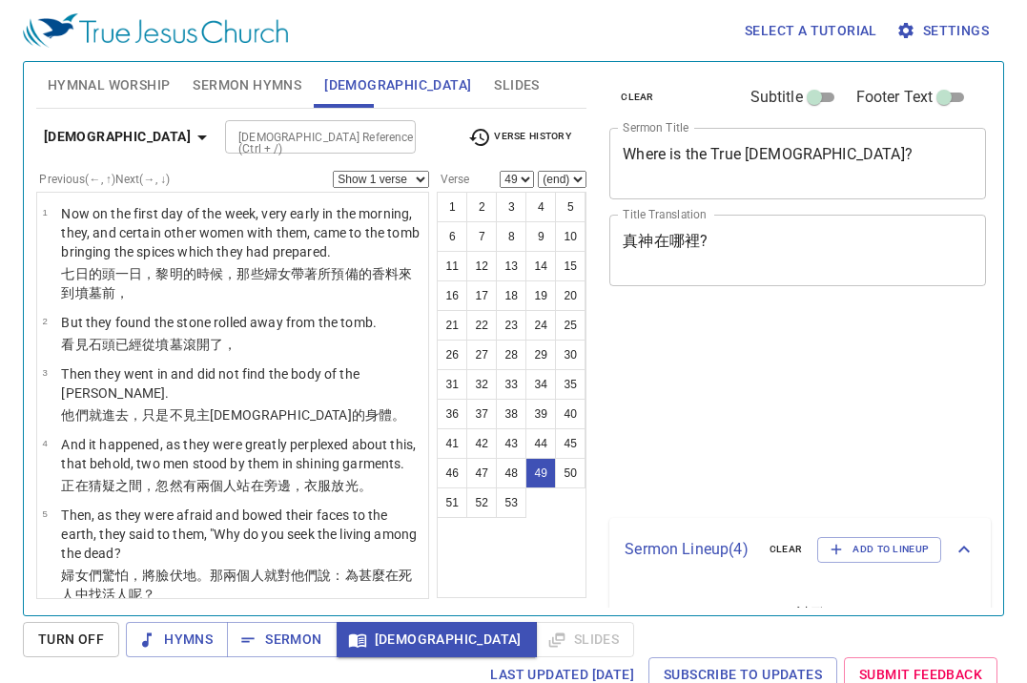
select select "49"
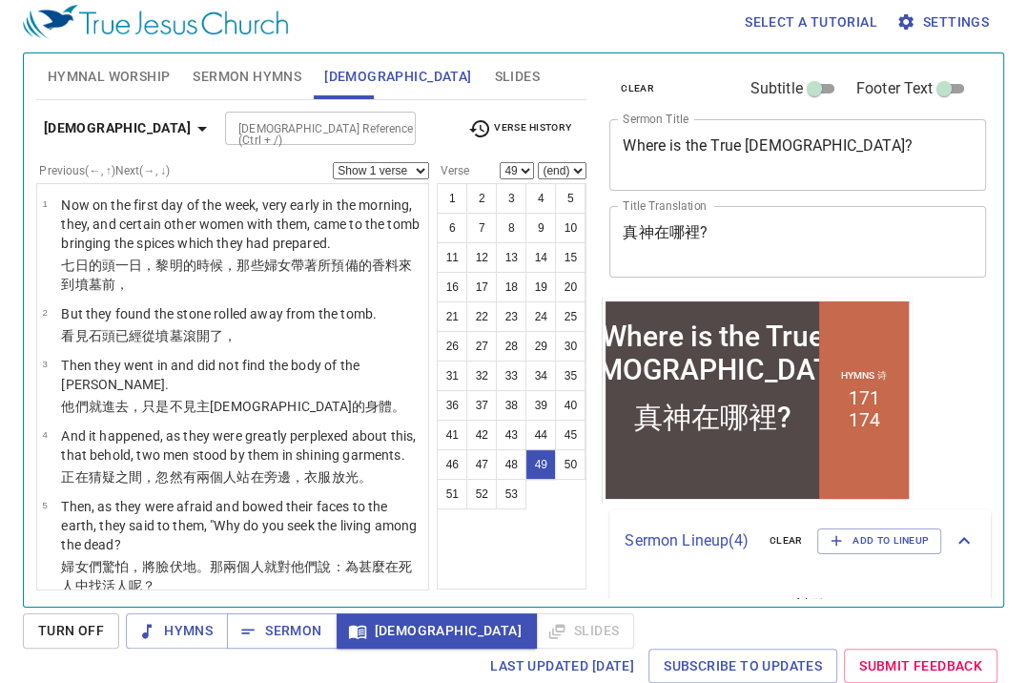
scroll to position [4220, 0]
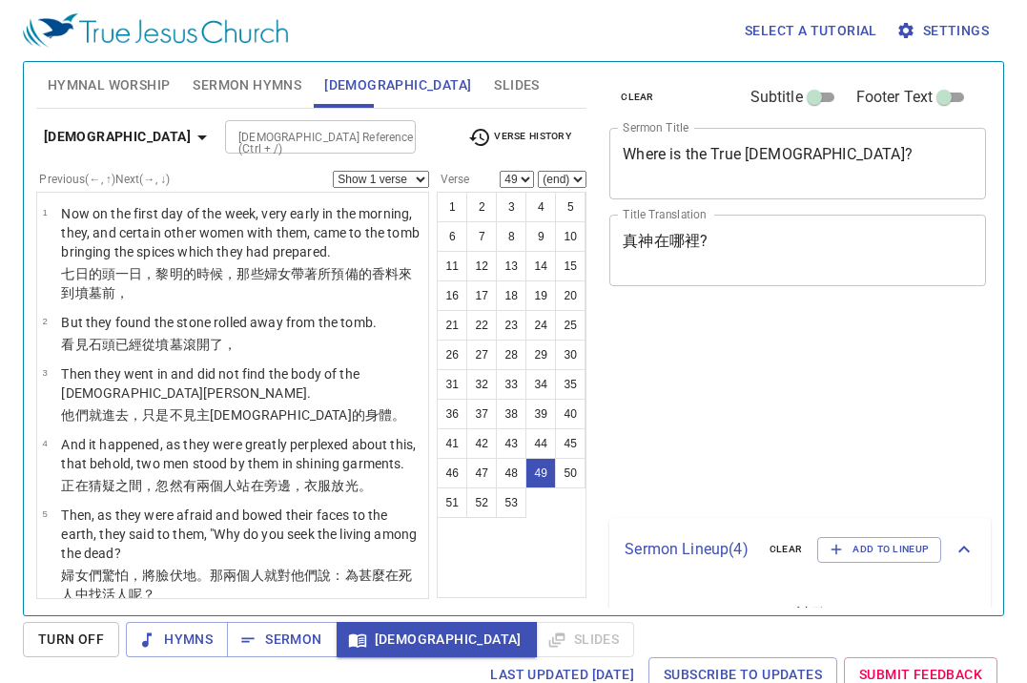
select select "49"
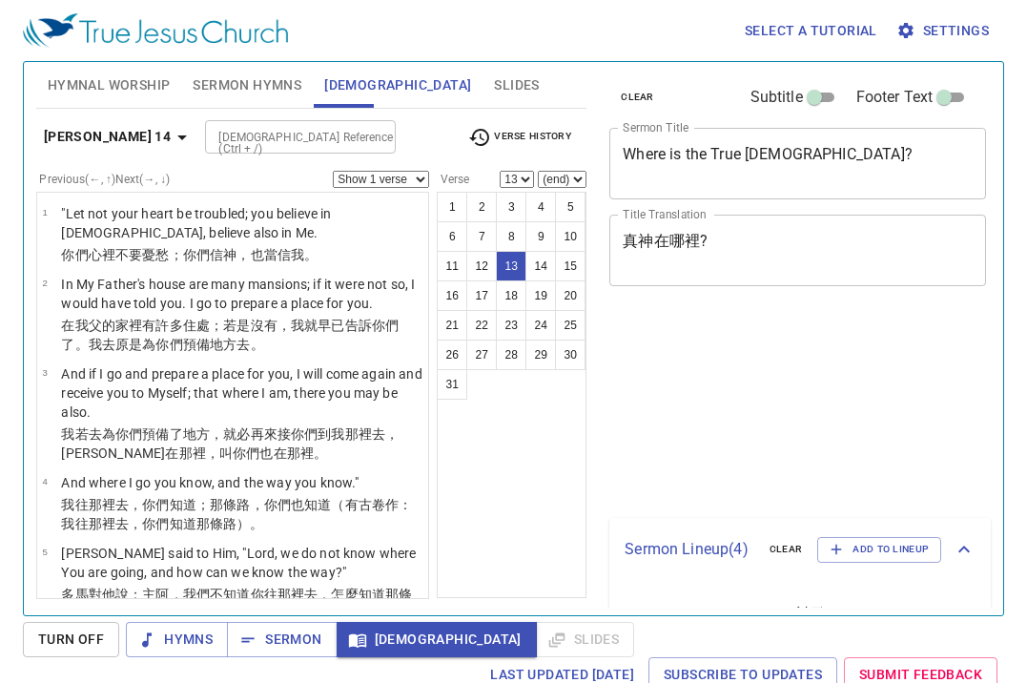
select select "13"
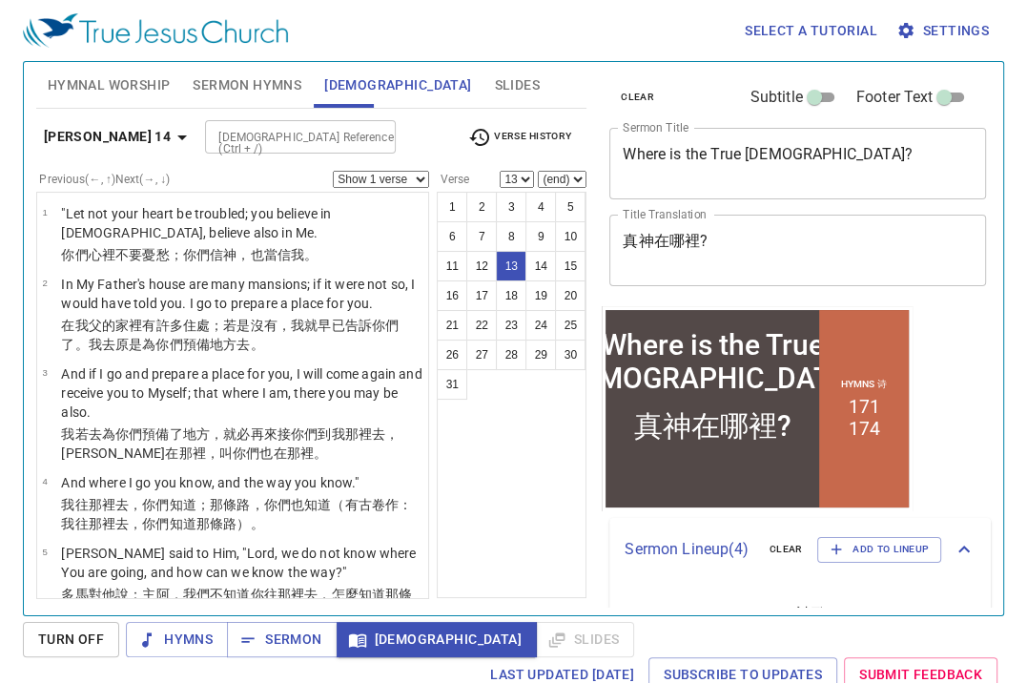
scroll to position [1040, 0]
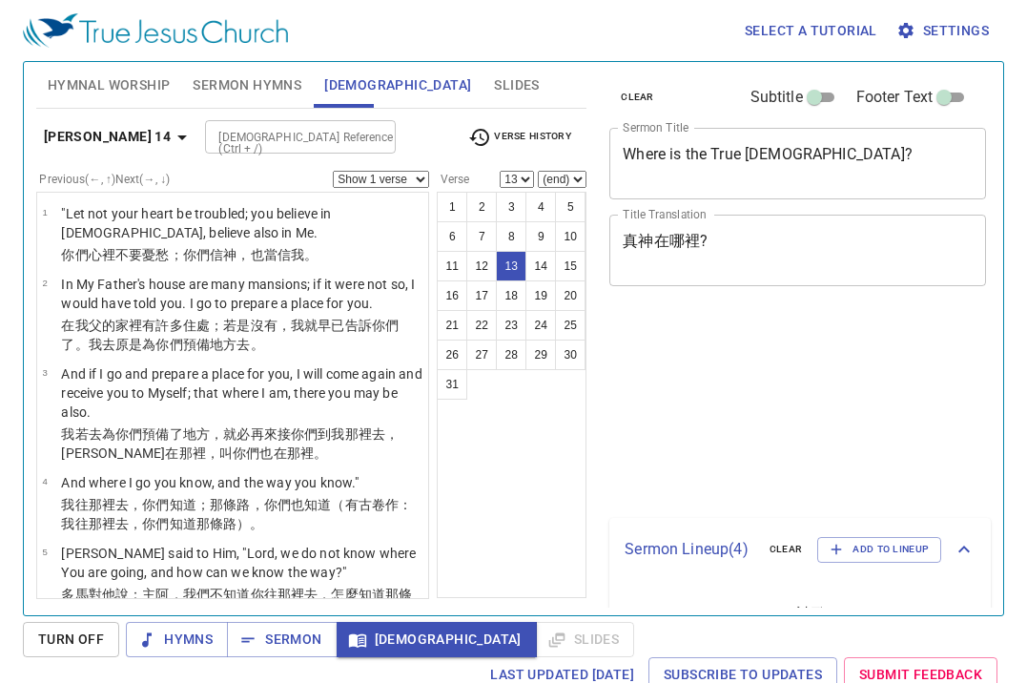
select select "13"
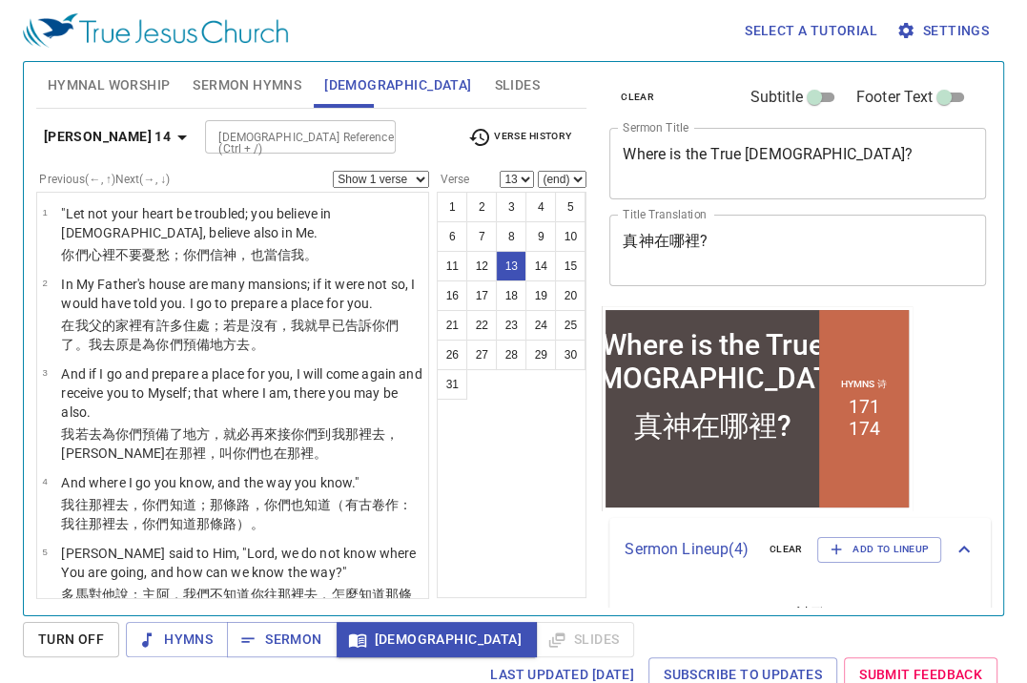
scroll to position [1040, 0]
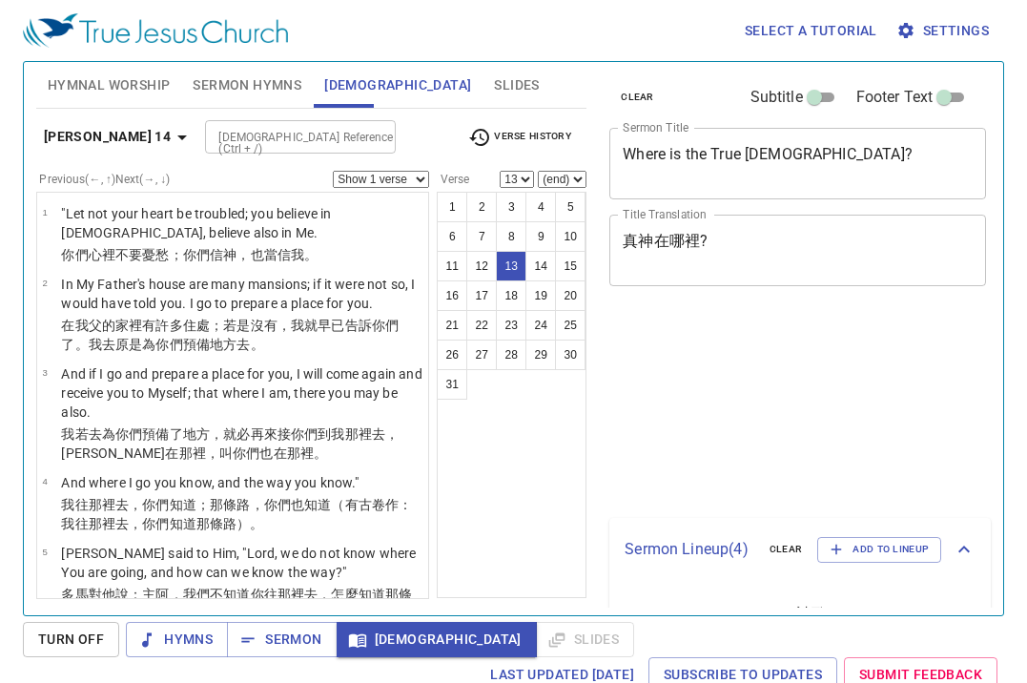
select select "13"
